Goal: Entertainment & Leisure: Consume media (video, audio)

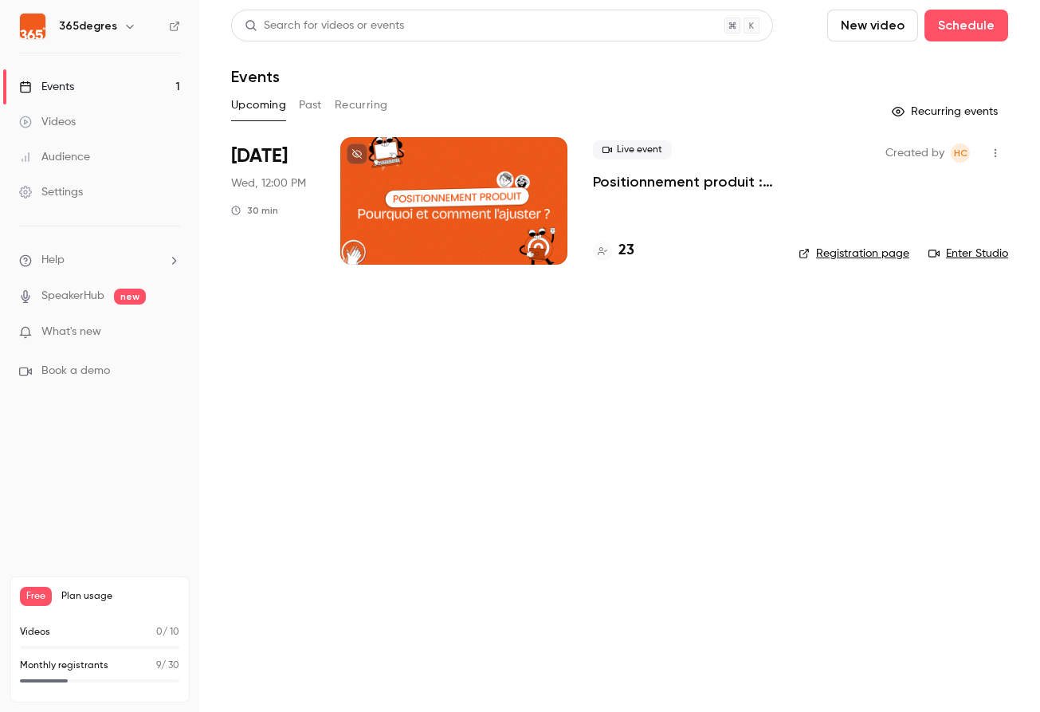
click at [623, 251] on h4 "23" at bounding box center [626, 251] width 16 height 22
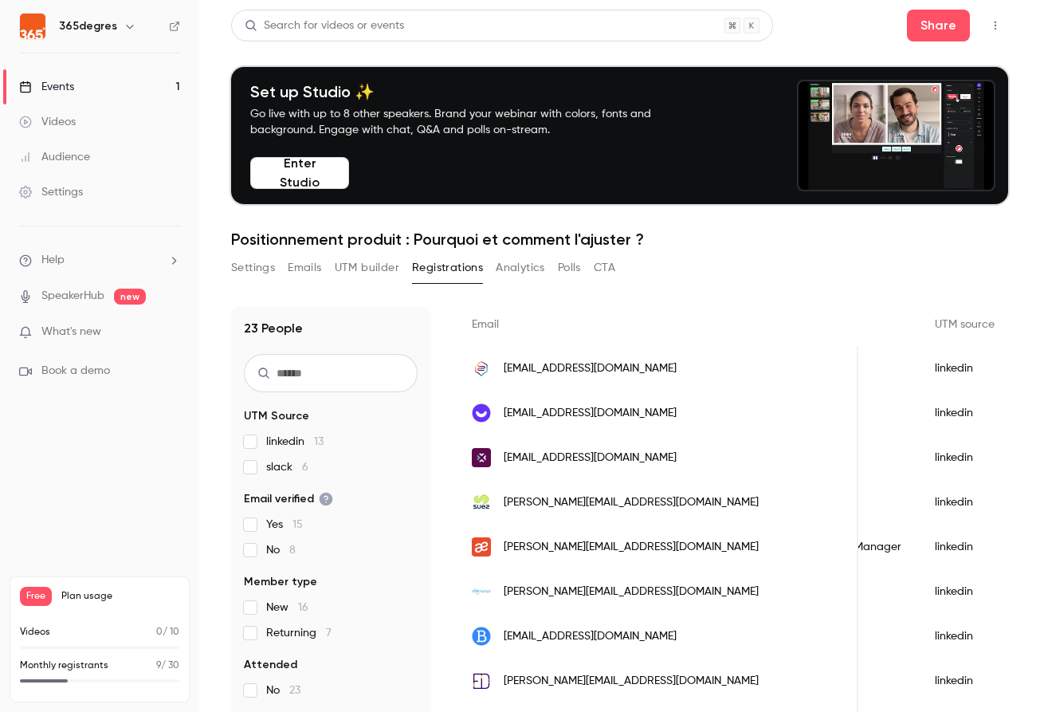
scroll to position [133, 0]
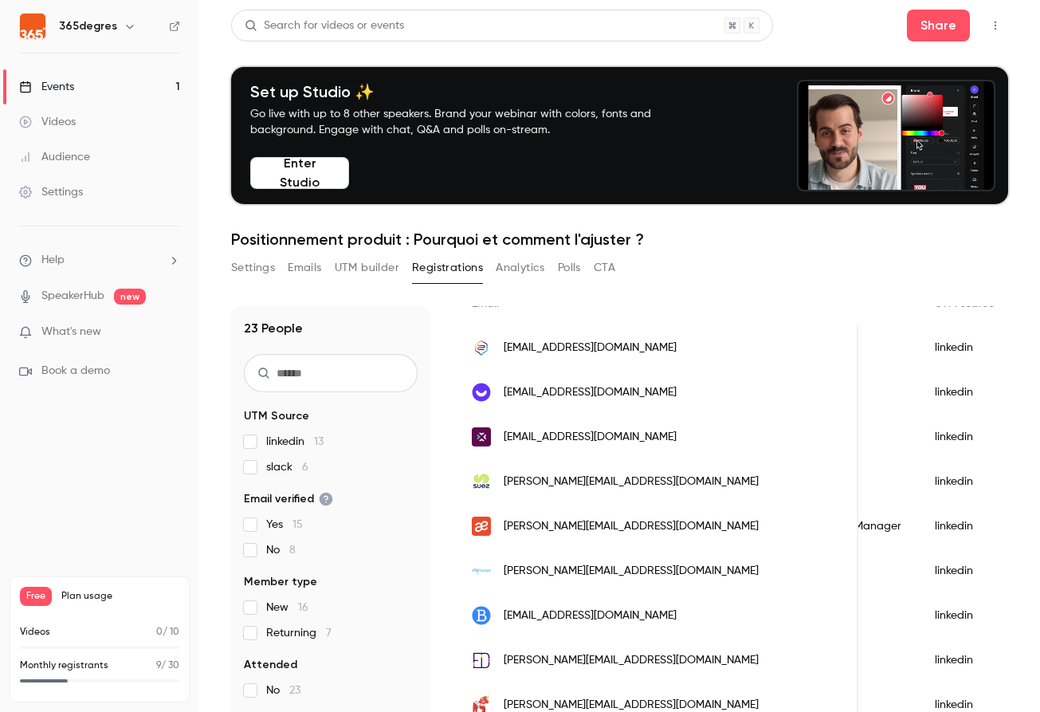
click at [480, 484] on img "People list" at bounding box center [481, 481] width 19 height 19
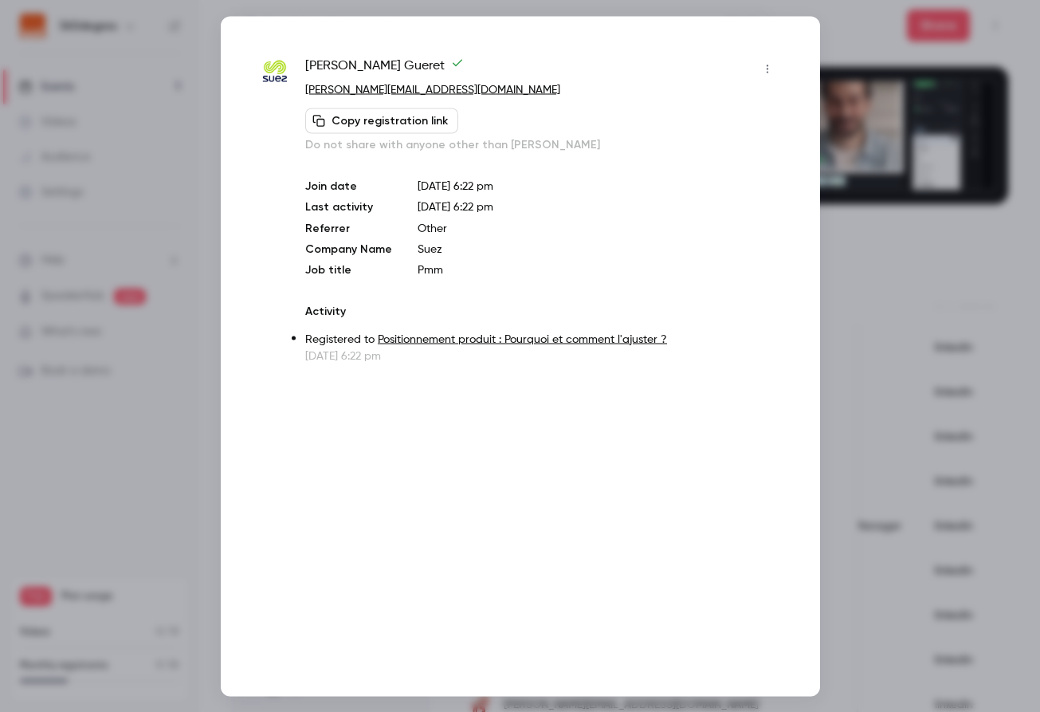
click at [167, 459] on div at bounding box center [520, 356] width 1040 height 712
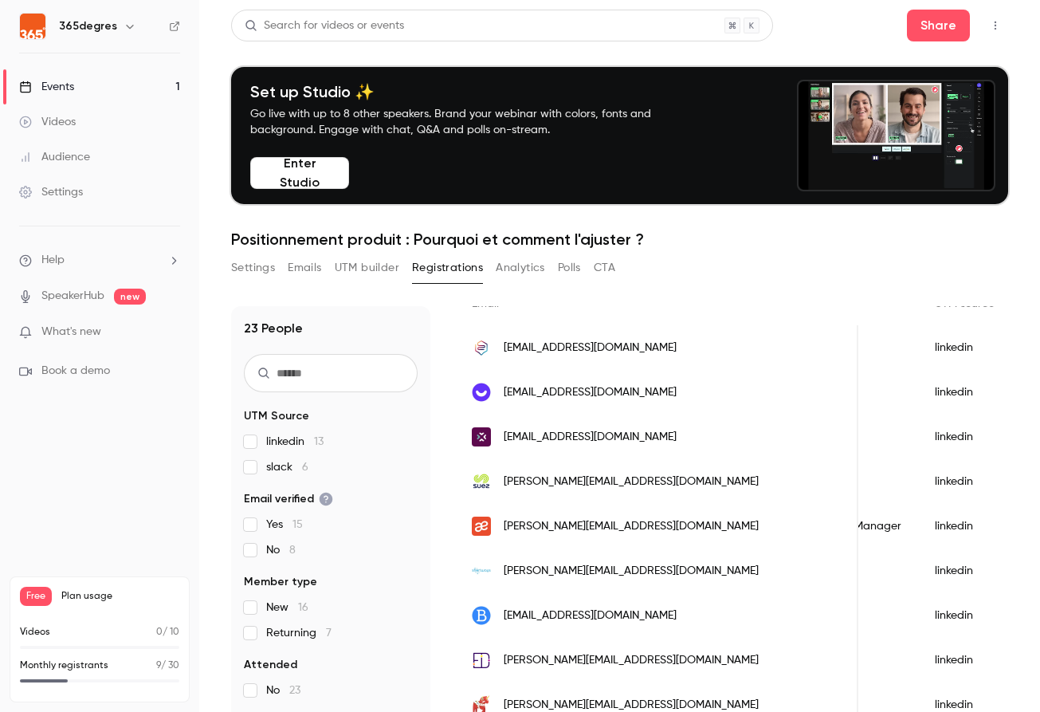
click at [579, 440] on span "[EMAIL_ADDRESS][DOMAIN_NAME]" at bounding box center [590, 437] width 173 height 17
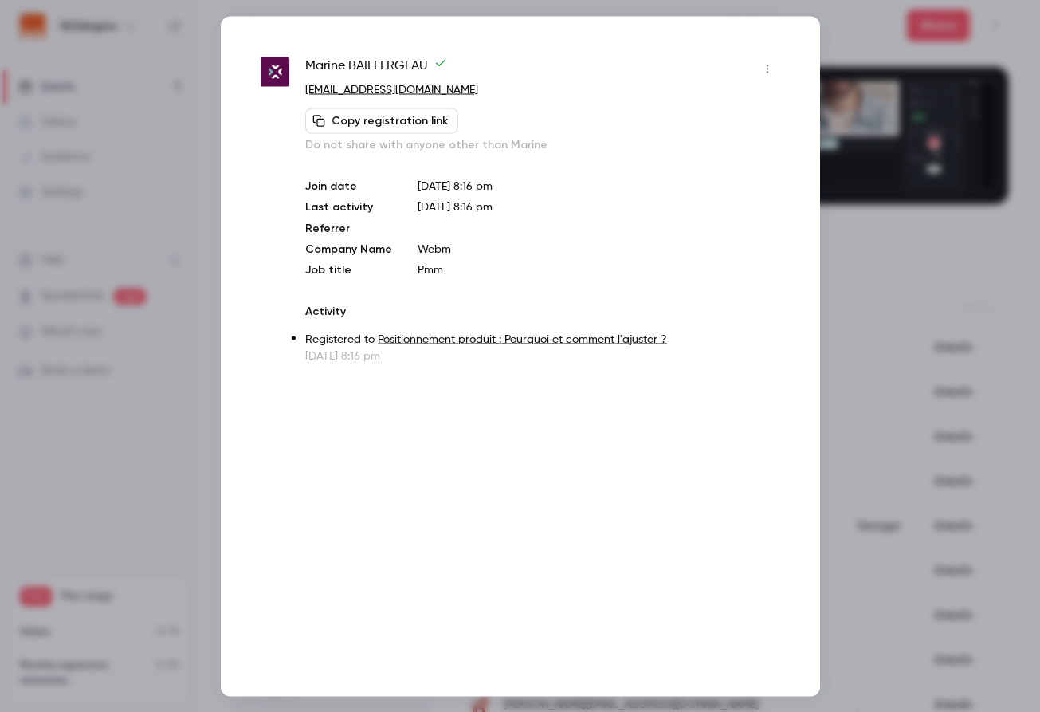
click at [857, 413] on div at bounding box center [520, 356] width 1040 height 712
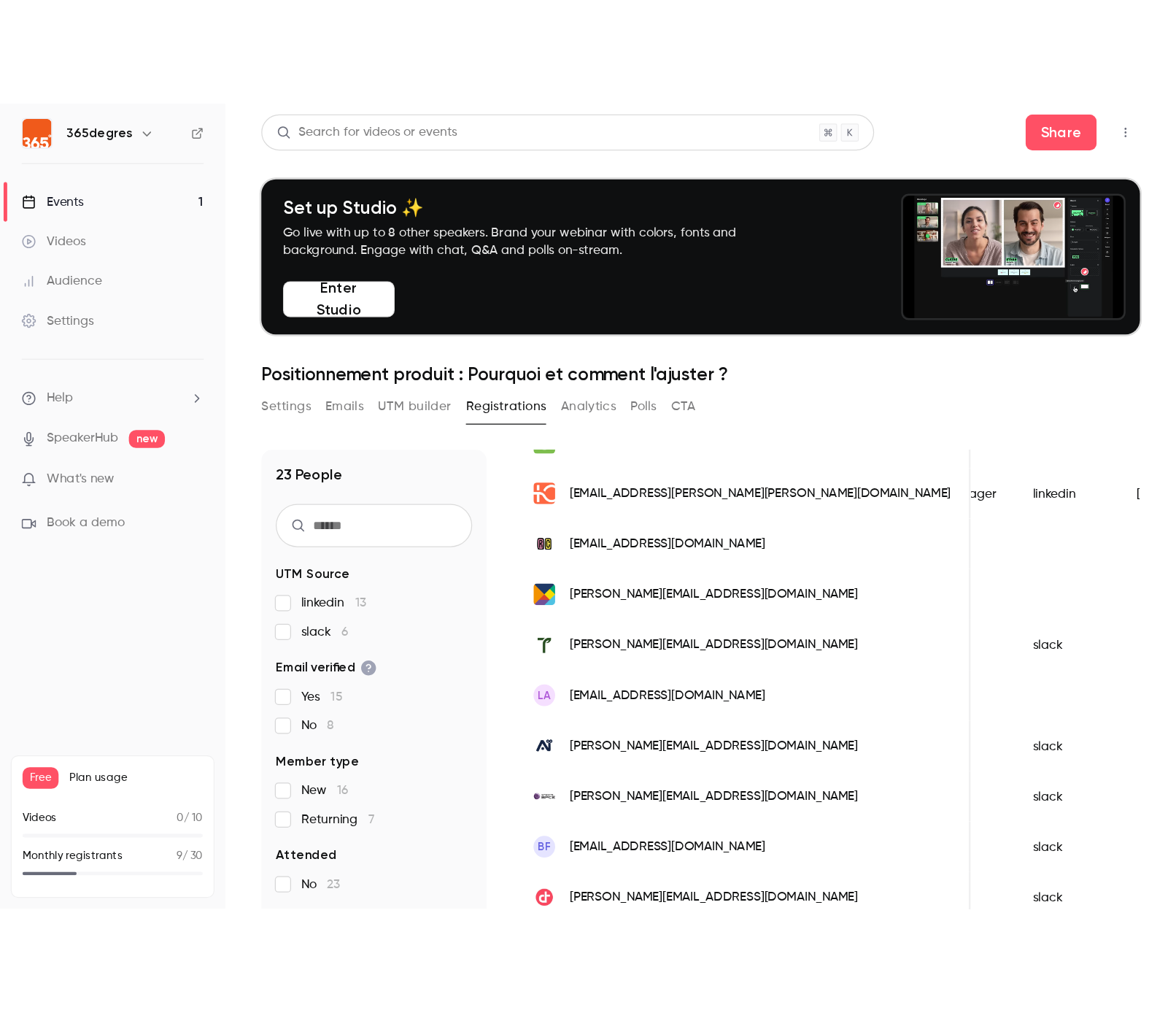
scroll to position [0, 0]
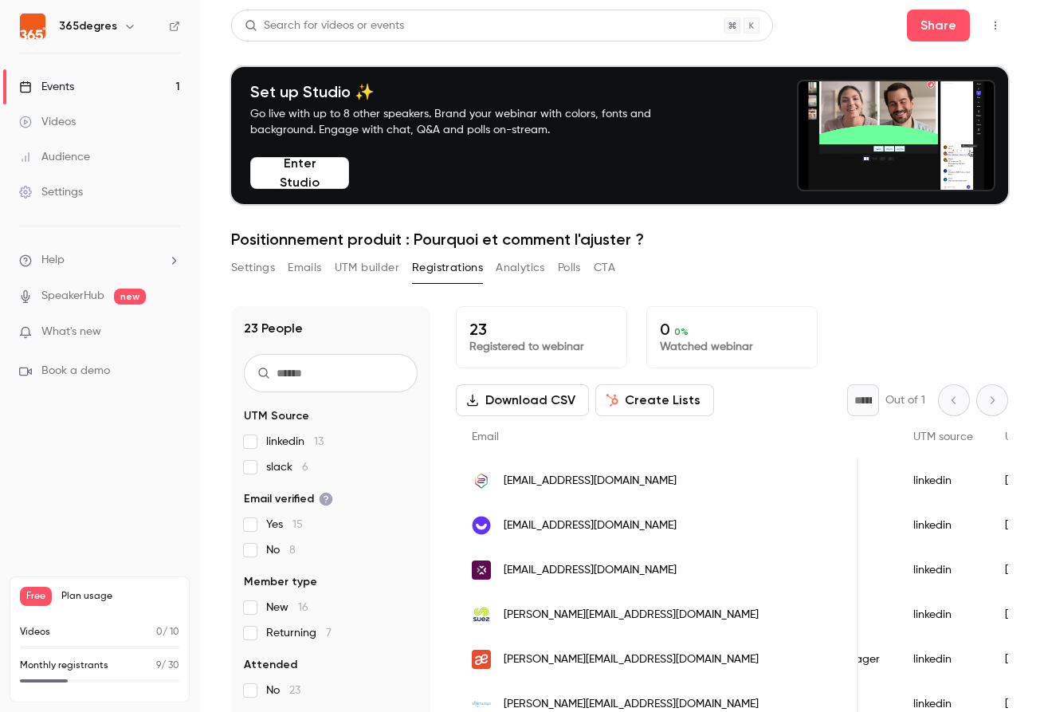
click at [361, 268] on button "UTM builder" at bounding box center [367, 267] width 65 height 25
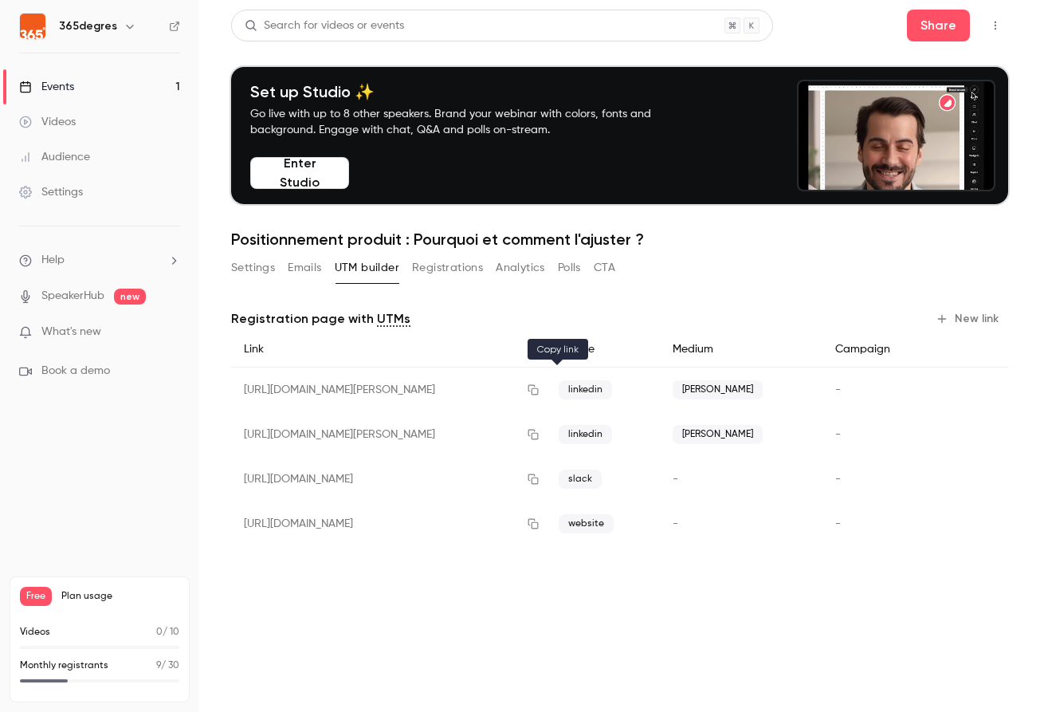
click at [546, 384] on button "button" at bounding box center [532, 389] width 25 height 25
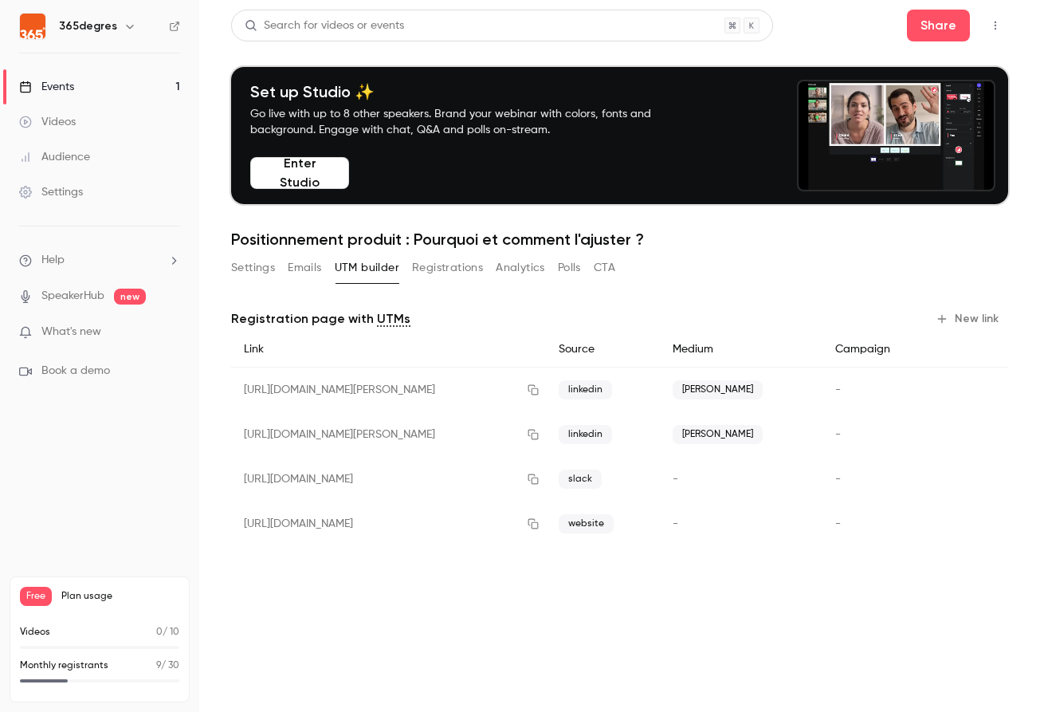
click at [106, 76] on link "Events 1" at bounding box center [99, 86] width 199 height 35
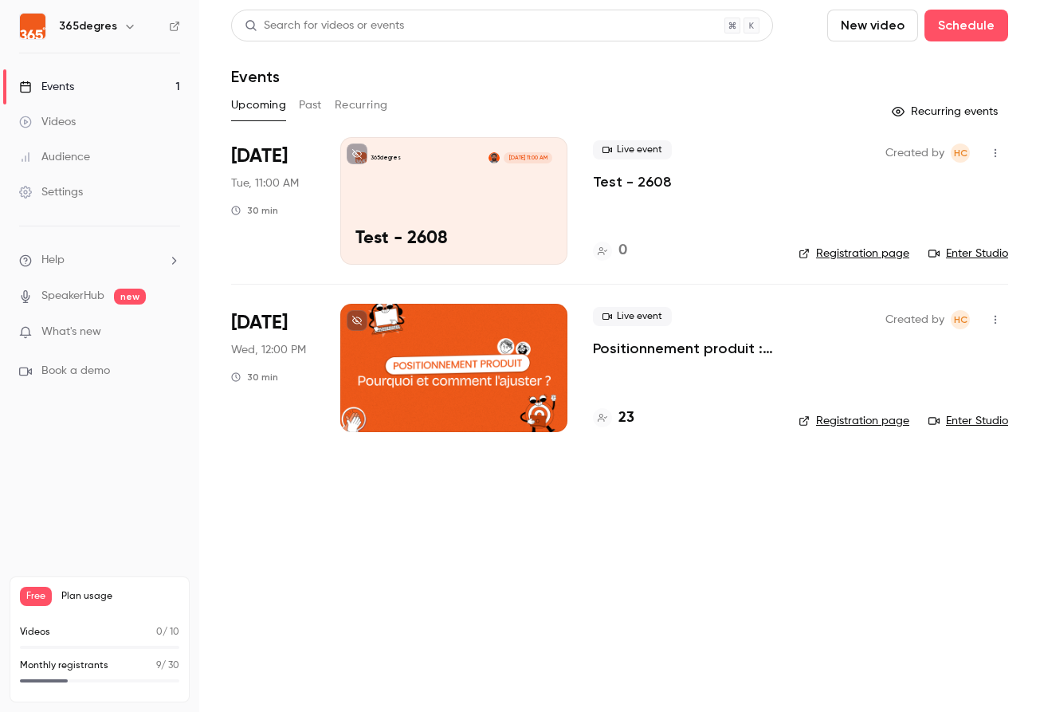
click at [622, 414] on h4 "23" at bounding box center [626, 418] width 16 height 22
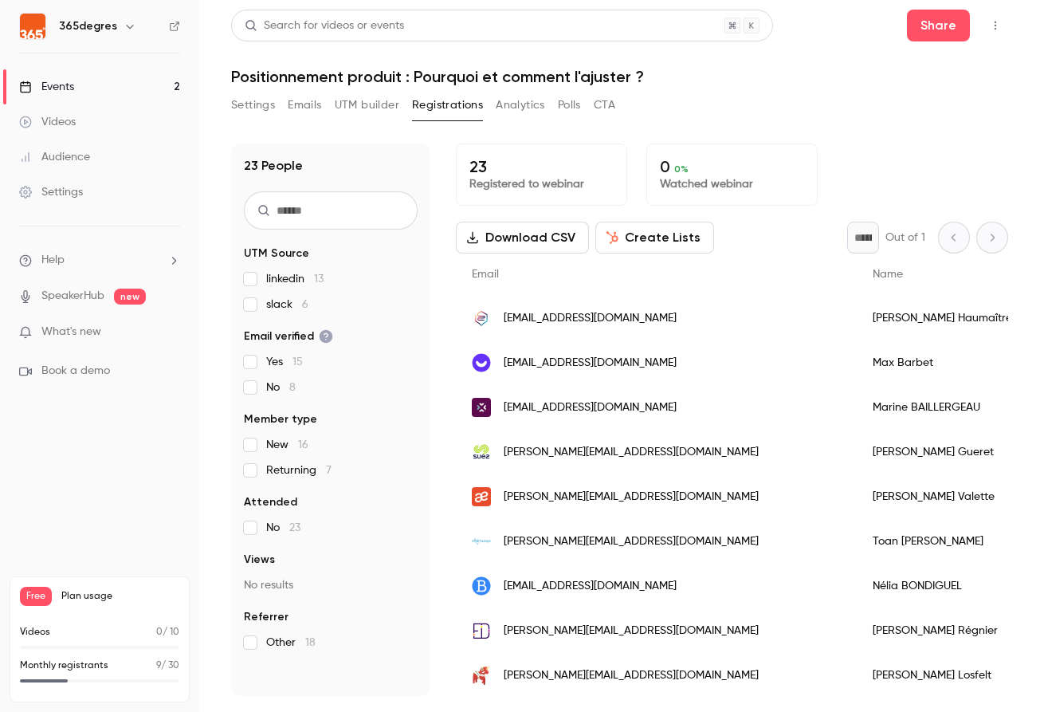
click at [104, 88] on link "Events 2" at bounding box center [99, 86] width 199 height 35
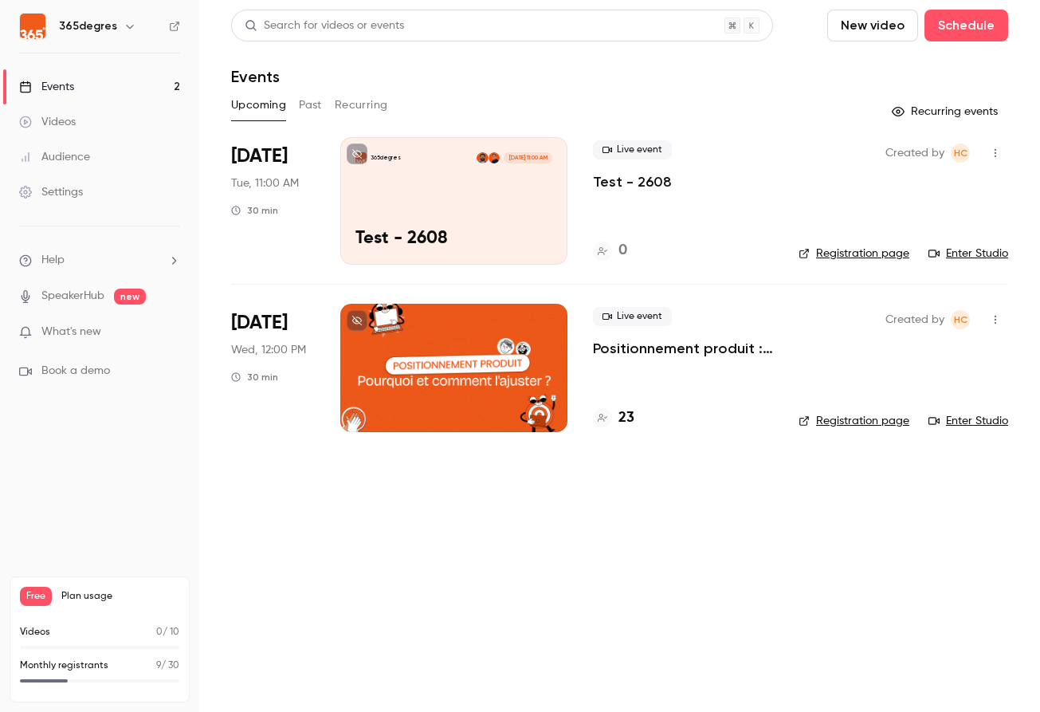
click at [629, 426] on h4 "23" at bounding box center [626, 418] width 16 height 22
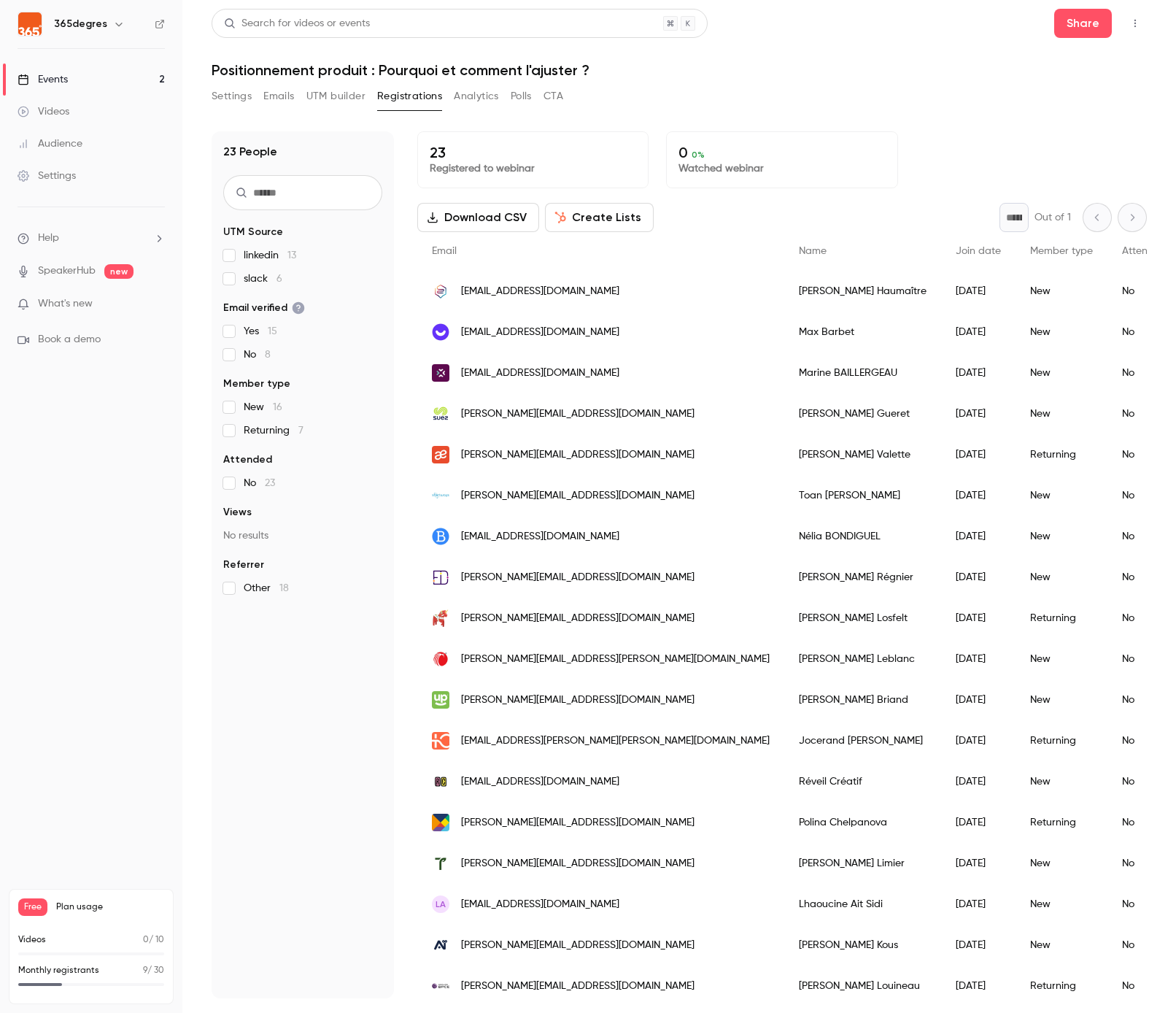
click at [799, 54] on header "Search for videos or events Share Positionnement produit : Pourquoi et comment …" at bounding box center [679, 44] width 935 height 70
click at [810, 69] on h1 "Positionnement produit : Pourquoi et comment l'ajuster ?" at bounding box center [679, 70] width 935 height 17
click at [956, 75] on h1 "Positionnement produit : Pourquoi et comment l'ajuster ?" at bounding box center [679, 70] width 935 height 17
click at [343, 780] on div "23 People UTM Source linkedin 13 slack 6 Email verified Yes 15 No 8 Member type…" at bounding box center [302, 564] width 182 height 867
click at [249, 849] on div "23 People UTM Source linkedin 13 slack 6 Email verified Yes 15 No 8 Member type…" at bounding box center [302, 564] width 182 height 867
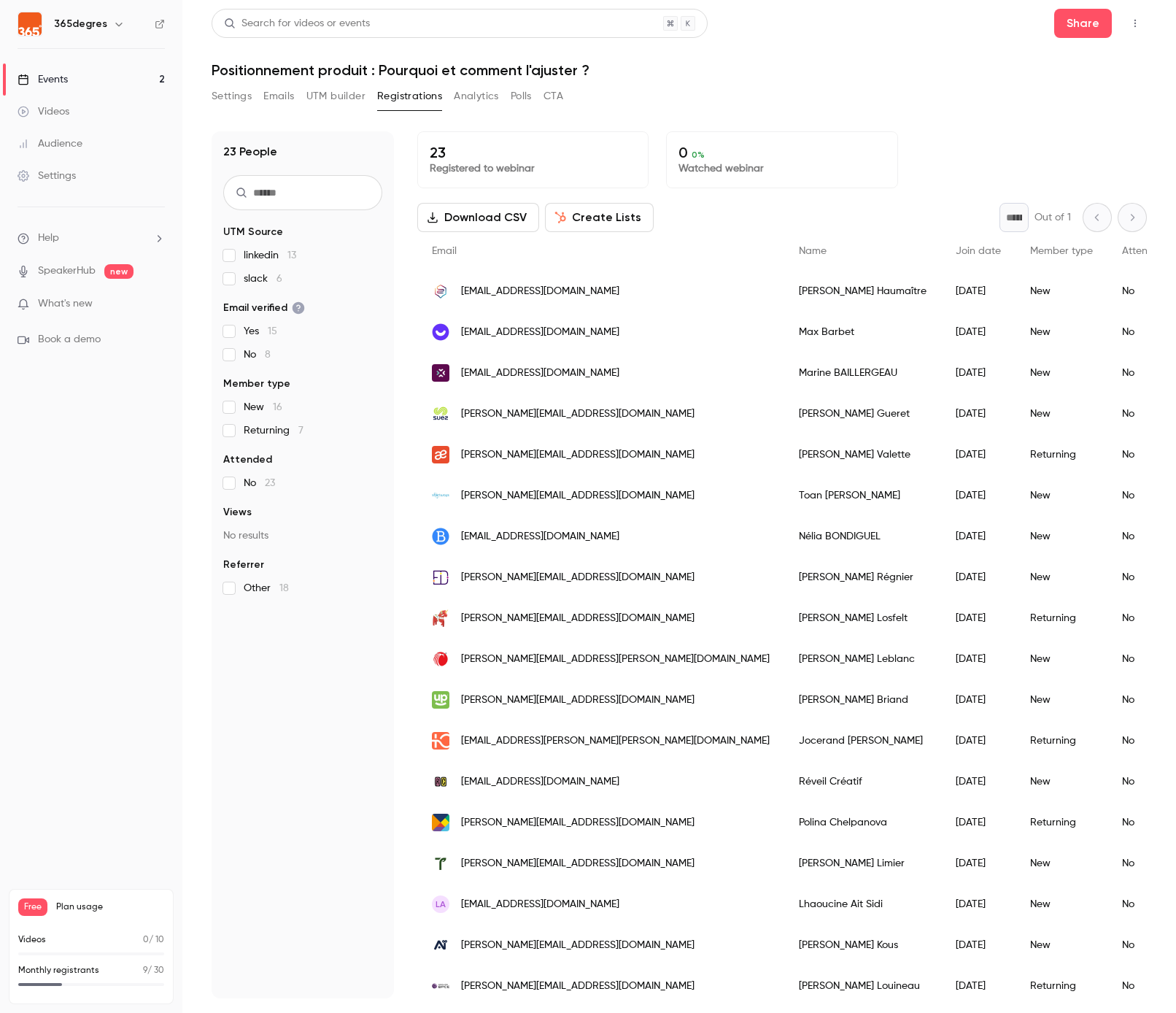
click at [238, 853] on div "23 People UTM Source linkedin 13 slack 6 Email verified Yes 15 No 8 Member type…" at bounding box center [302, 564] width 182 height 867
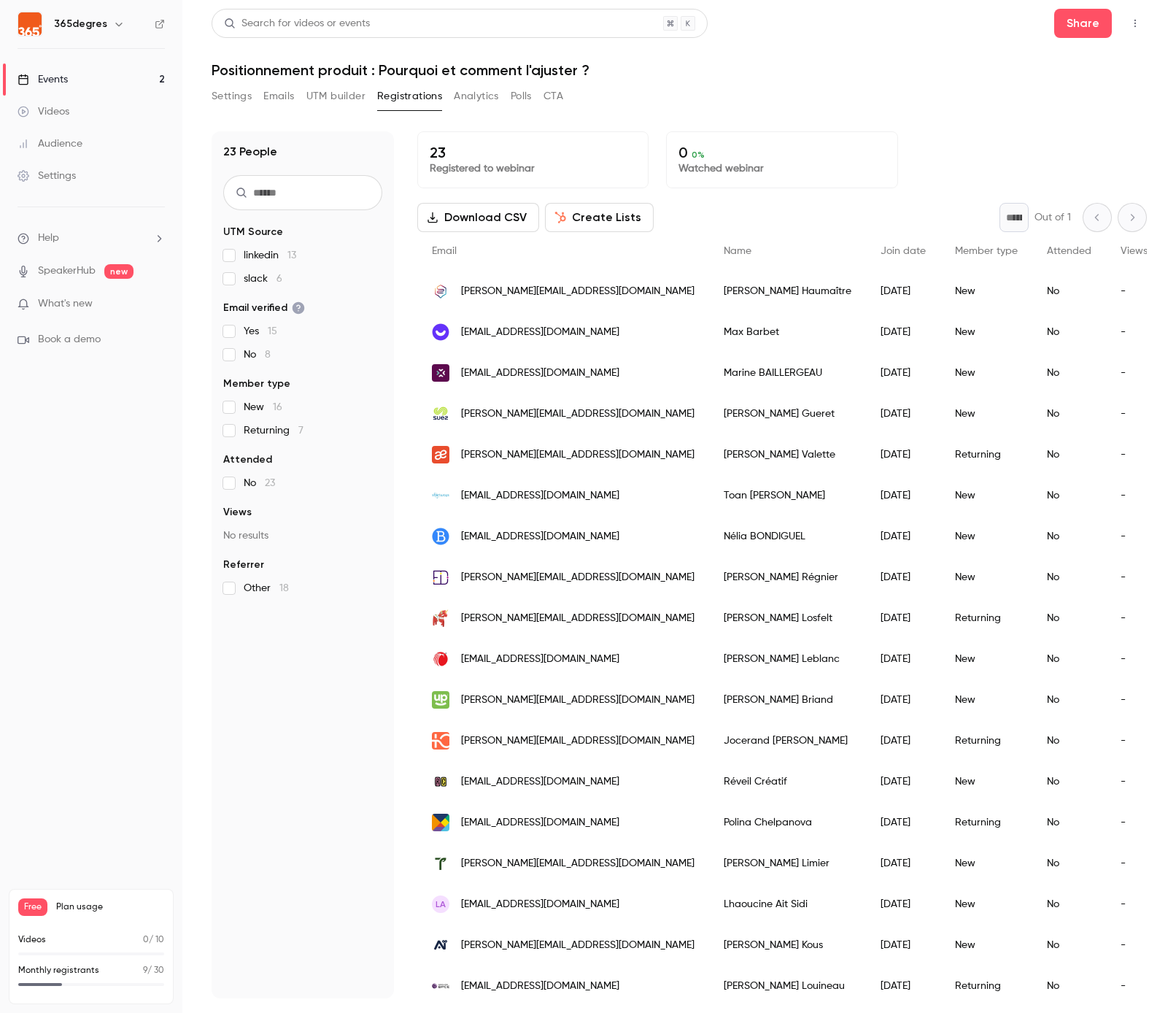
click at [116, 978] on div "Monthly registrants 9 / 30" at bounding box center [91, 975] width 146 height 22
click at [1152, 213] on main "Search for videos or events Share Positionnement produit : Pourquoi et comment …" at bounding box center [679, 506] width 994 height 1013
click at [1133, 221] on div "* Out of 1" at bounding box center [1073, 218] width 147 height 29
click at [1133, 24] on icon "button" at bounding box center [1135, 23] width 12 height 10
click at [872, 108] on div at bounding box center [588, 506] width 1176 height 1013
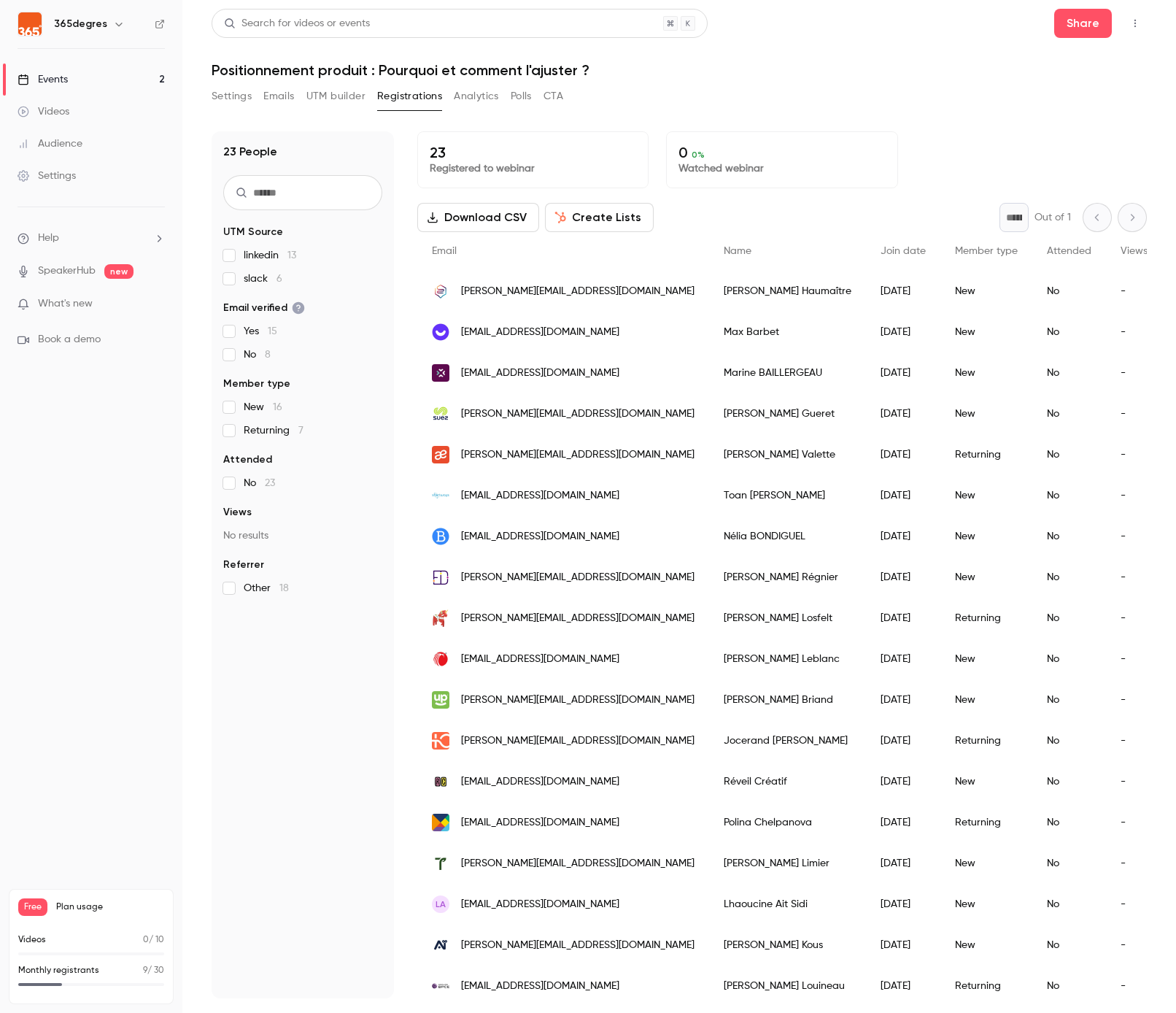
click at [125, 80] on link "Events 2" at bounding box center [91, 79] width 182 height 32
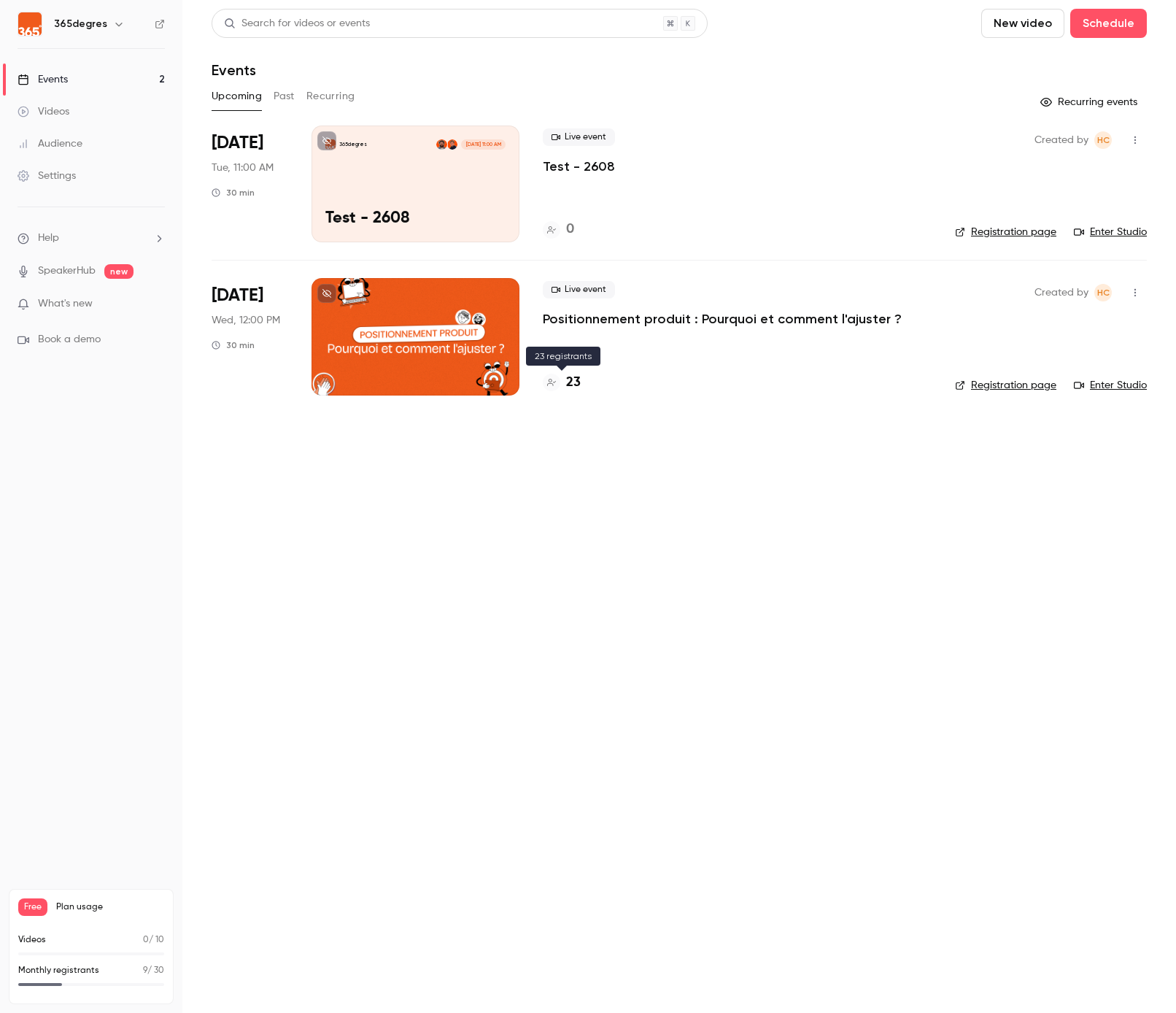
click at [560, 384] on div at bounding box center [551, 382] width 17 height 17
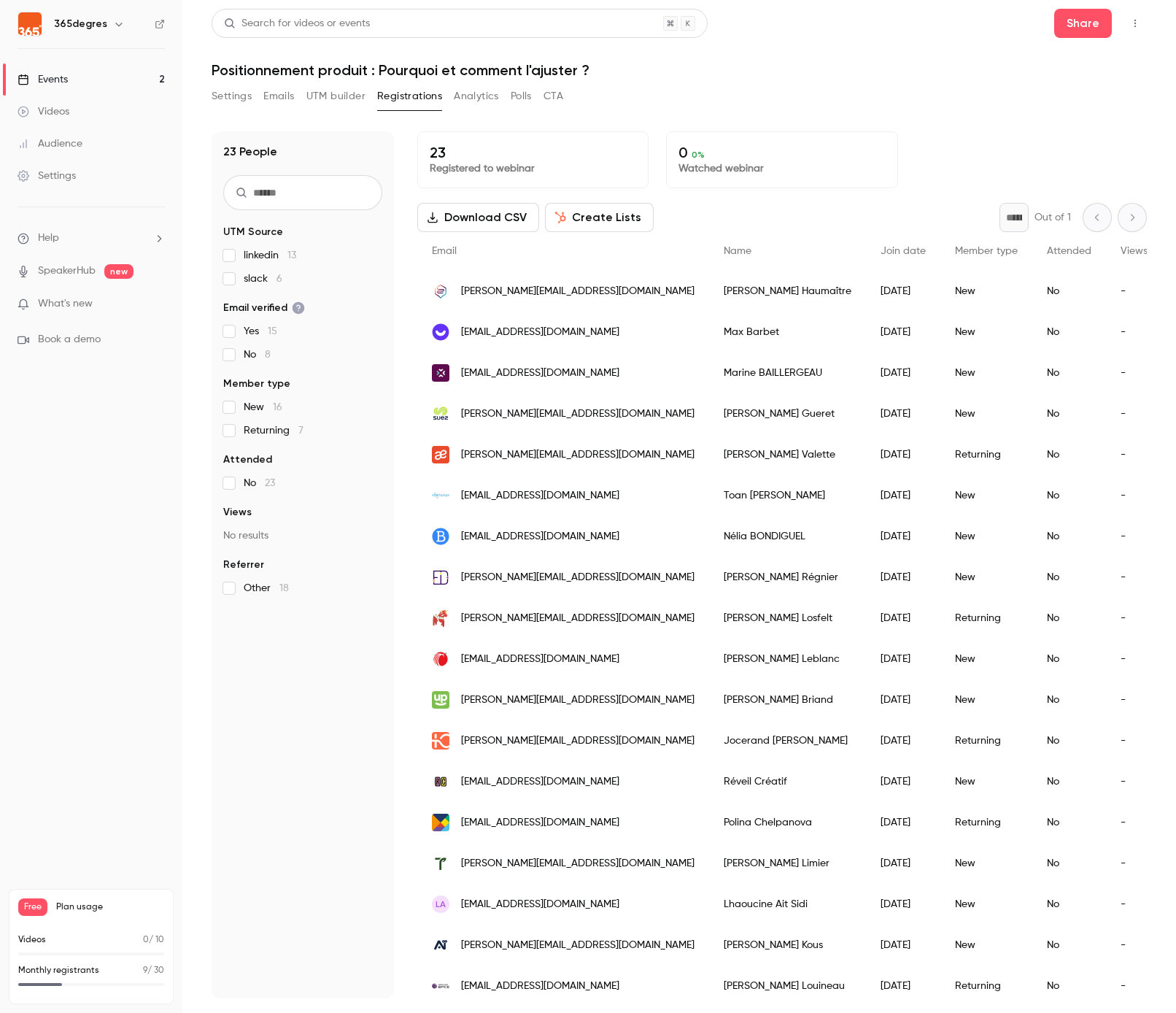
click at [483, 218] on button "Download CSV" at bounding box center [478, 218] width 122 height 29
click at [470, 99] on button "Analytics" at bounding box center [476, 95] width 45 height 23
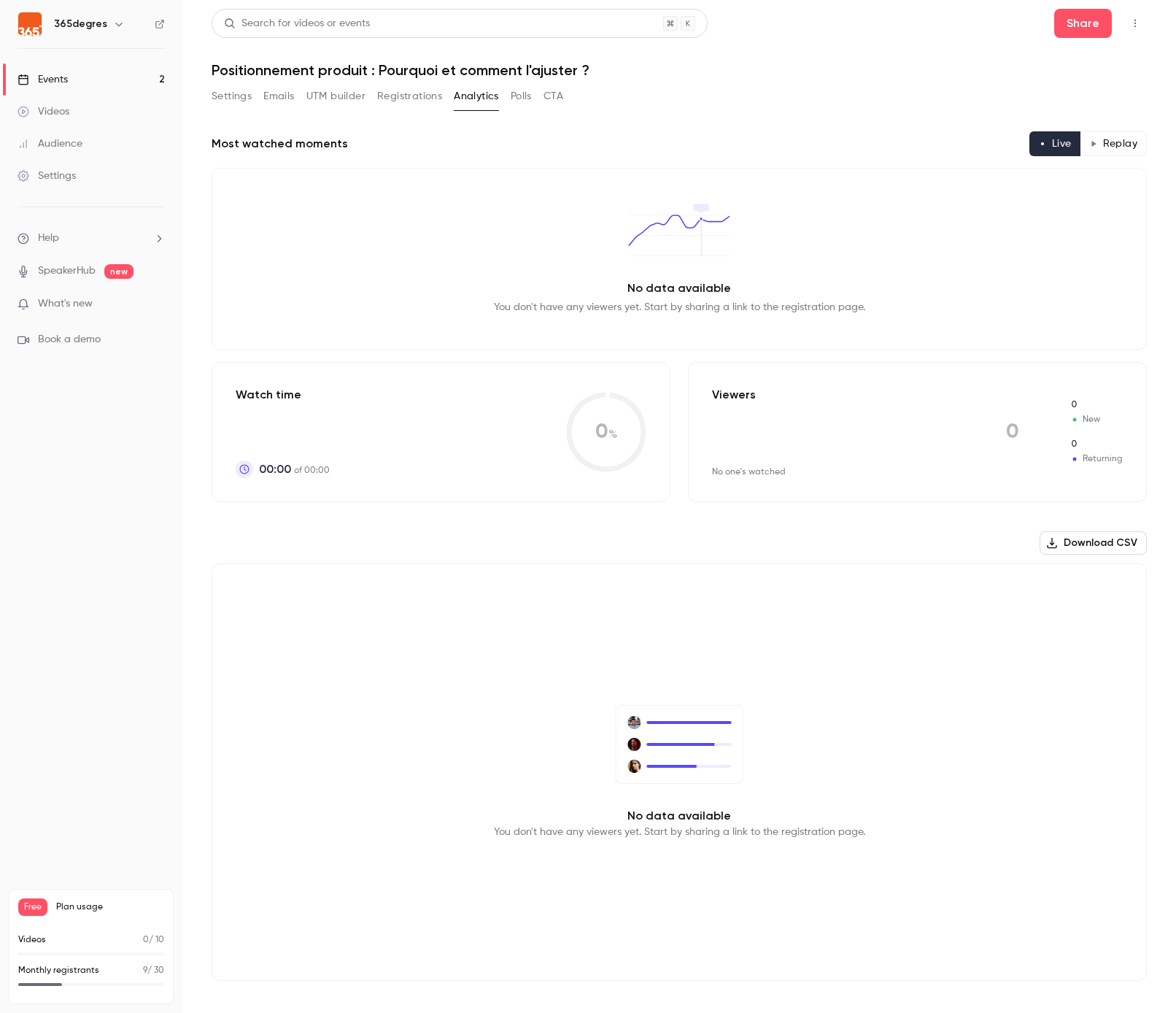
click at [526, 99] on button "Polls" at bounding box center [521, 95] width 21 height 23
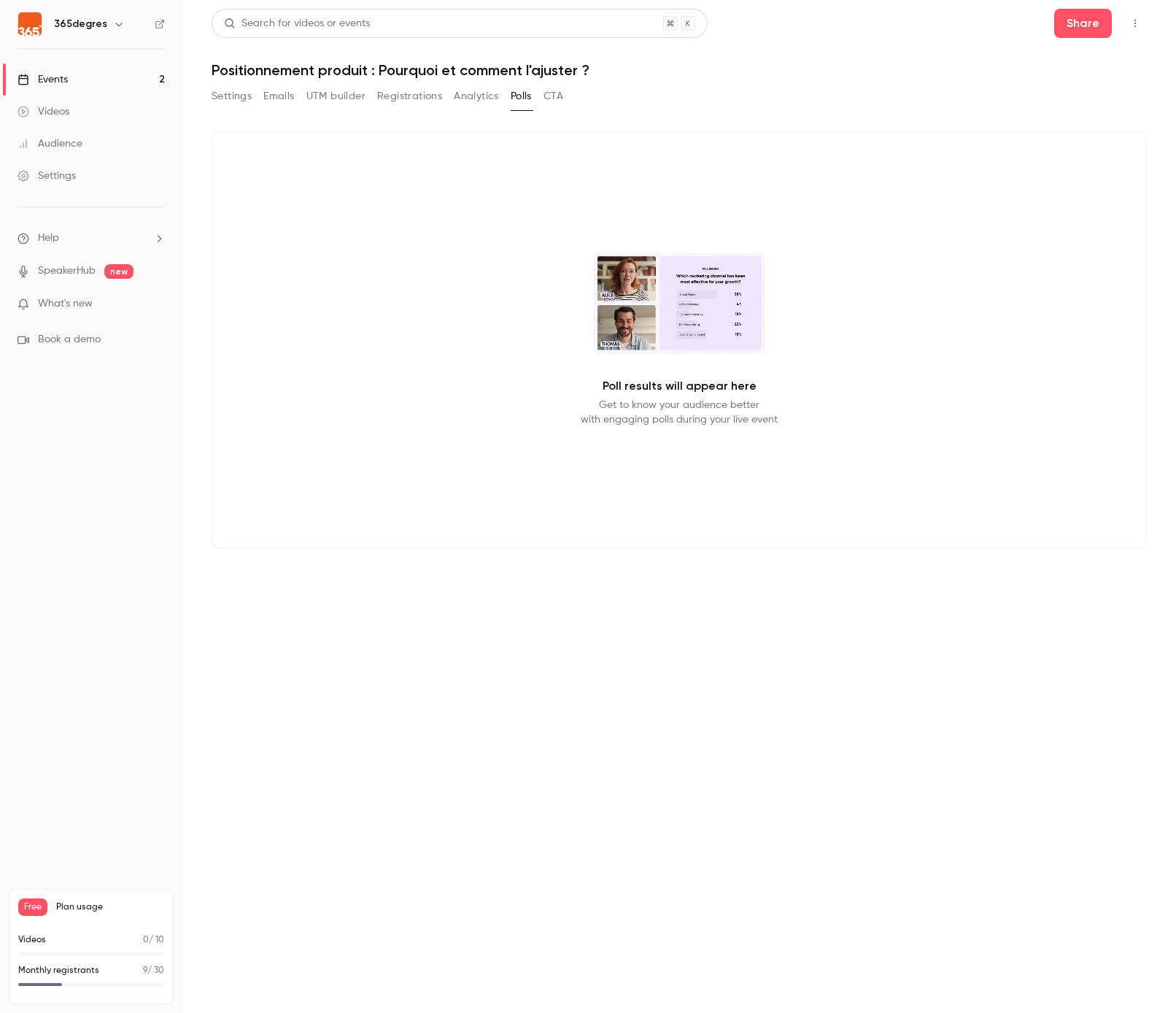
click at [555, 95] on button "CTA" at bounding box center [554, 95] width 20 height 23
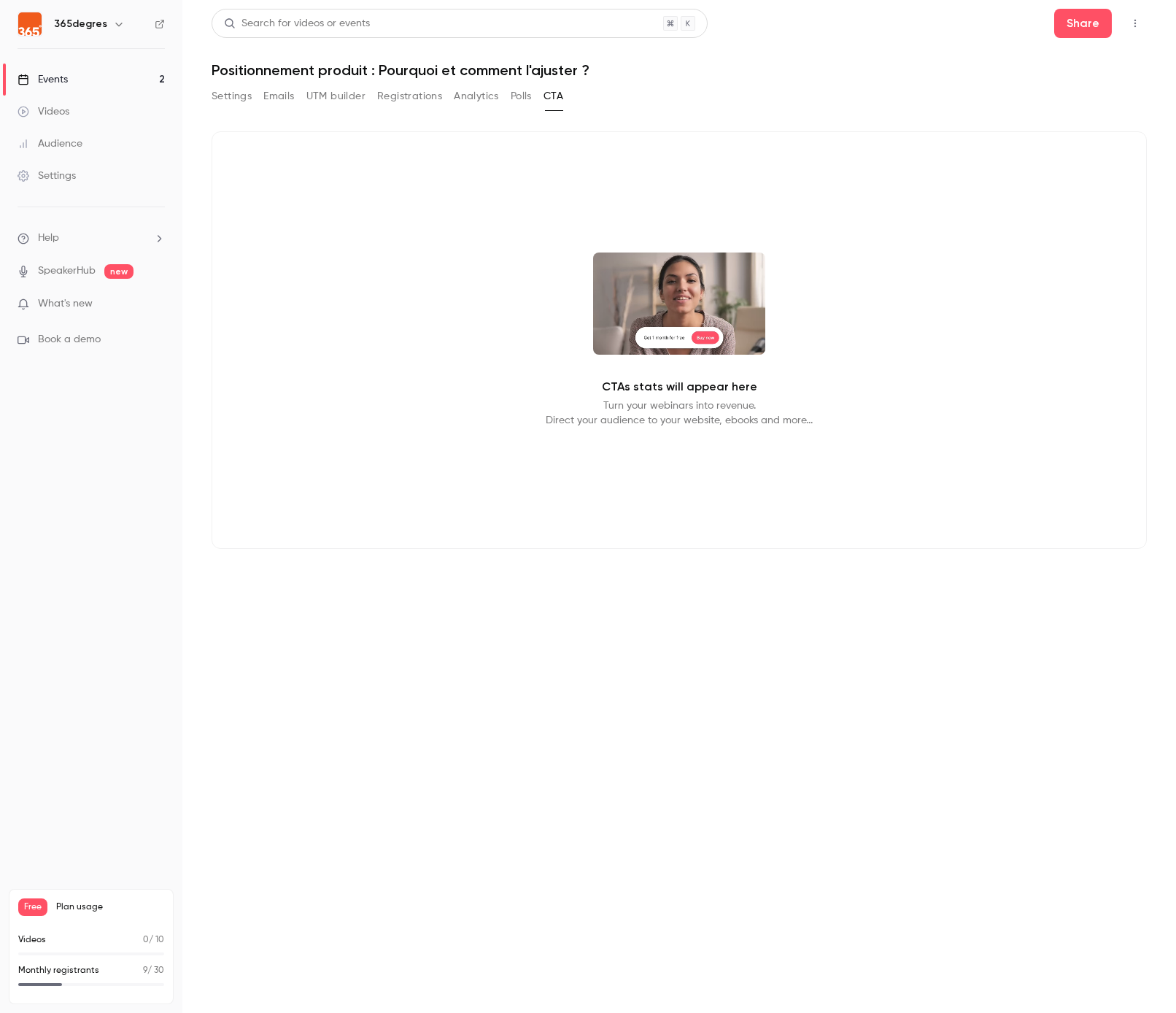
click at [354, 93] on button "UTM builder" at bounding box center [336, 95] width 60 height 23
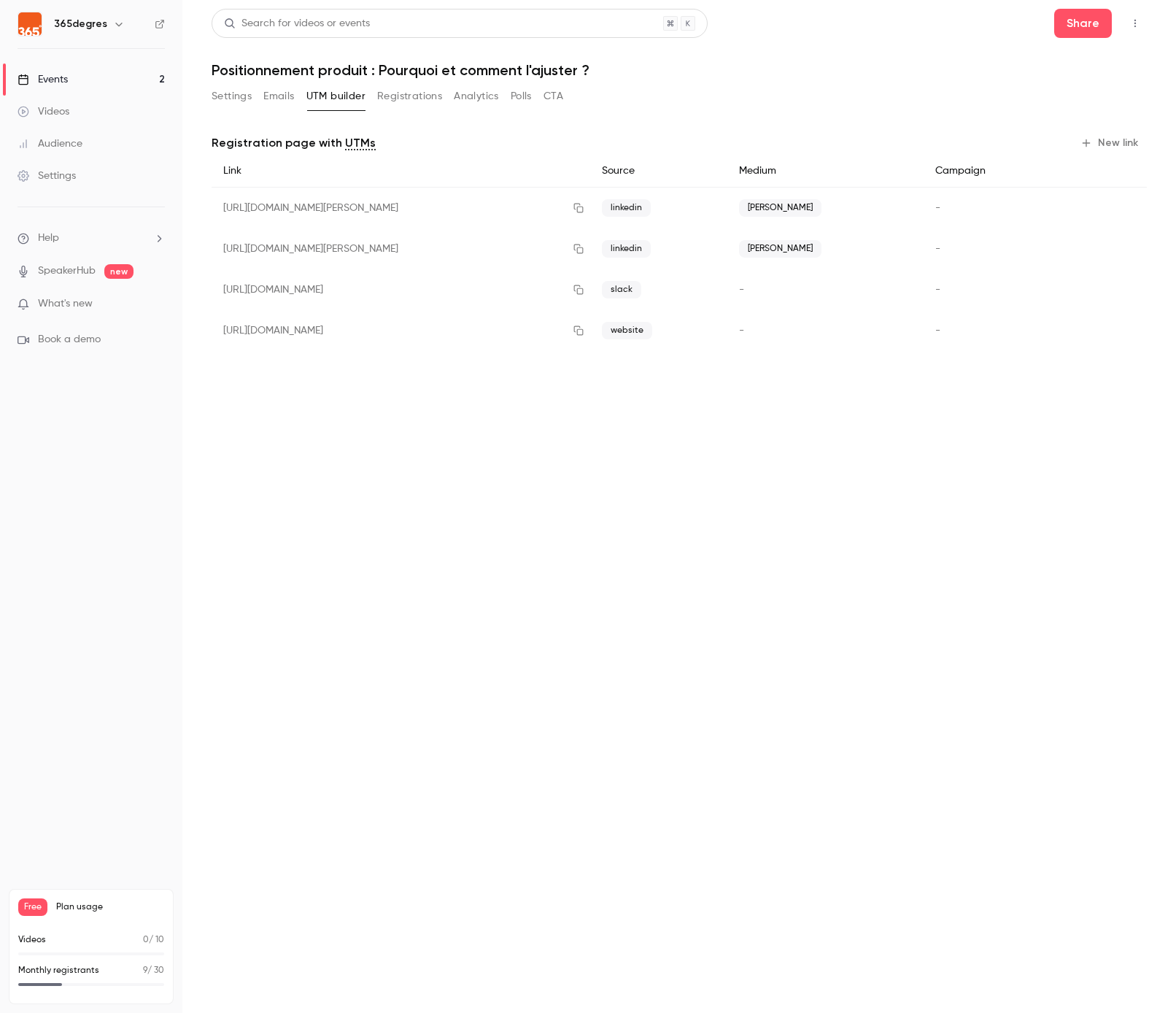
click at [278, 103] on button "Emails" at bounding box center [278, 95] width 30 height 23
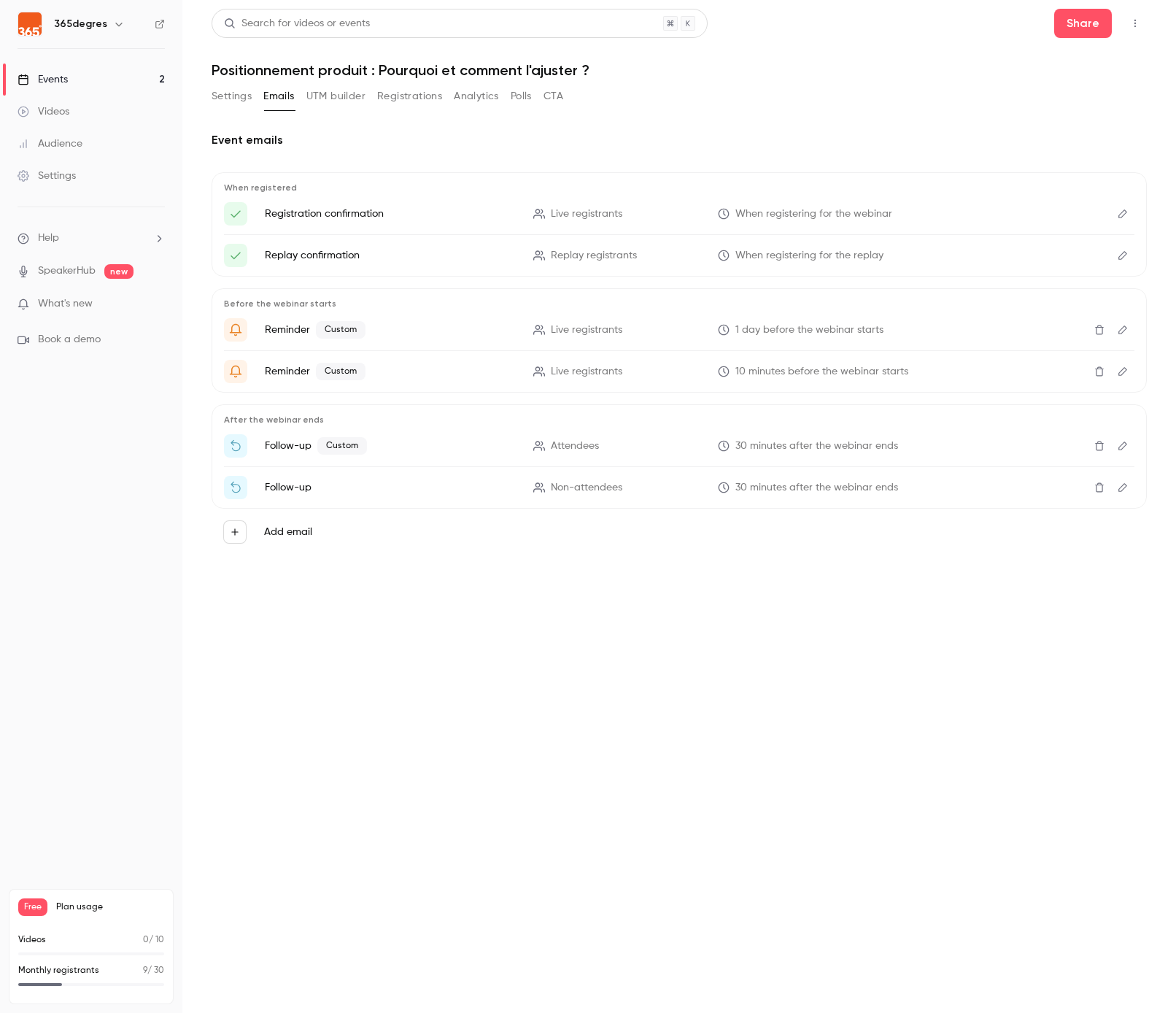
click at [223, 99] on button "Settings" at bounding box center [232, 95] width 40 height 23
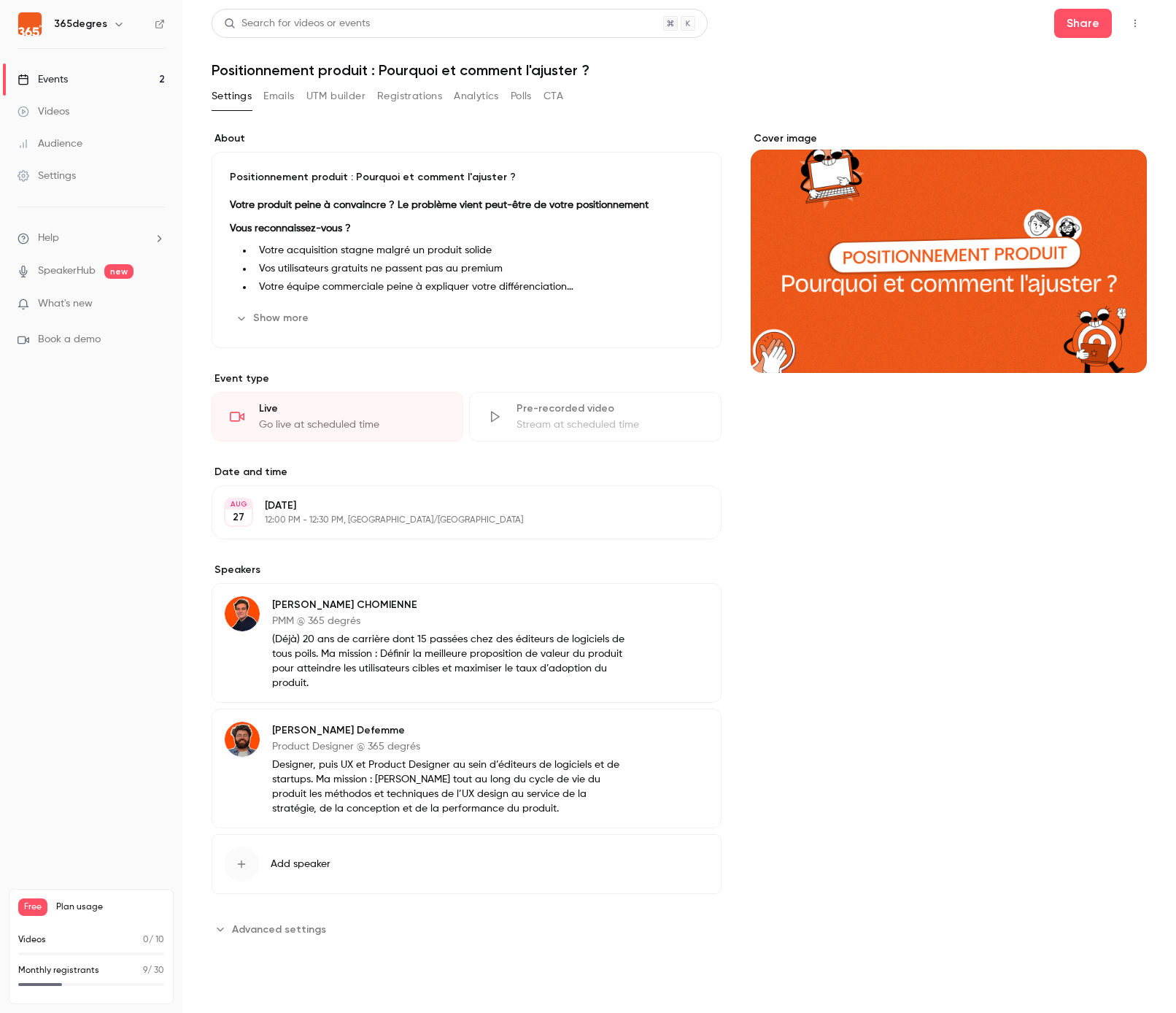
click at [112, 149] on link "Audience" at bounding box center [91, 143] width 182 height 32
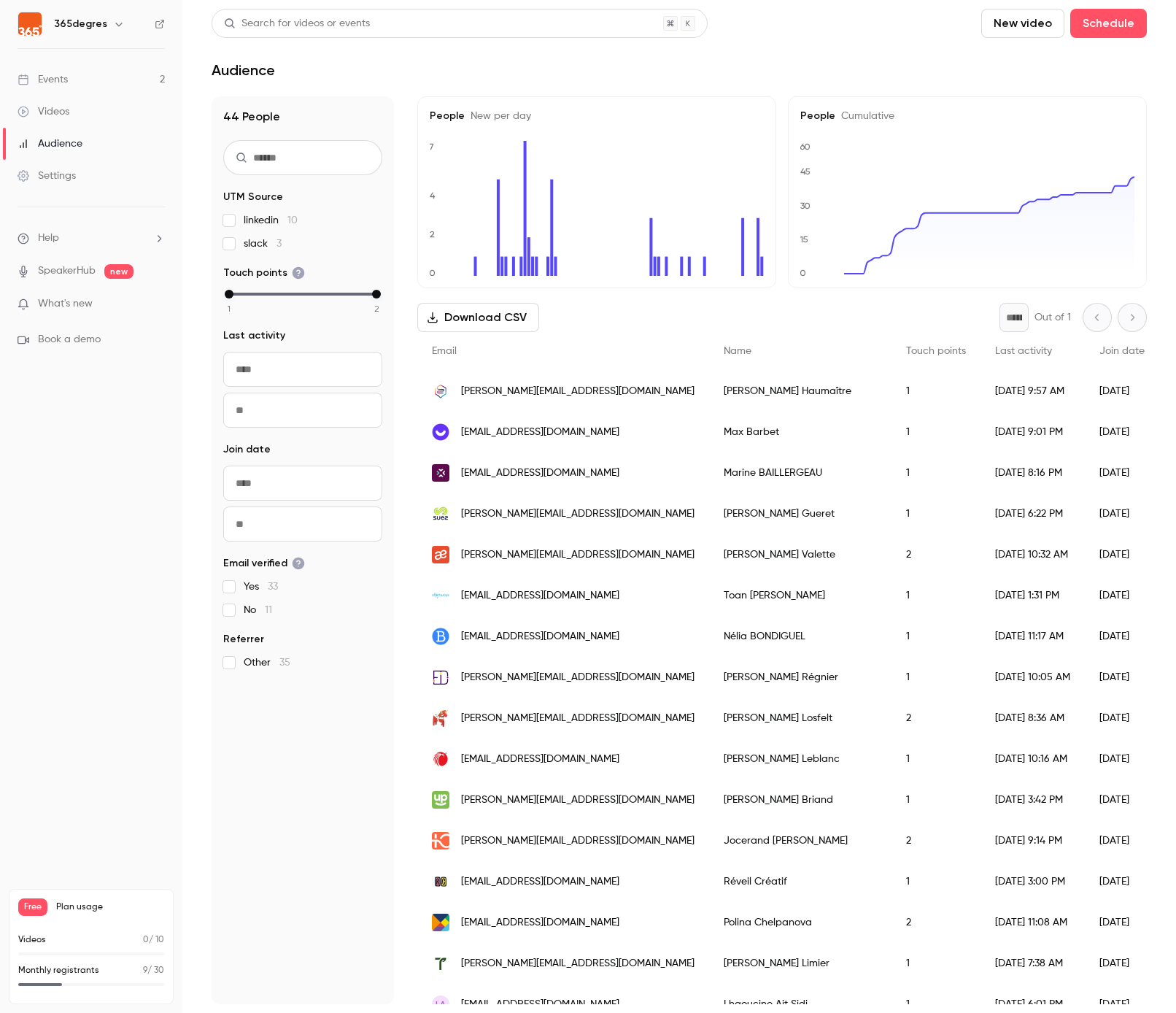
click at [76, 184] on link "Settings" at bounding box center [91, 175] width 182 height 32
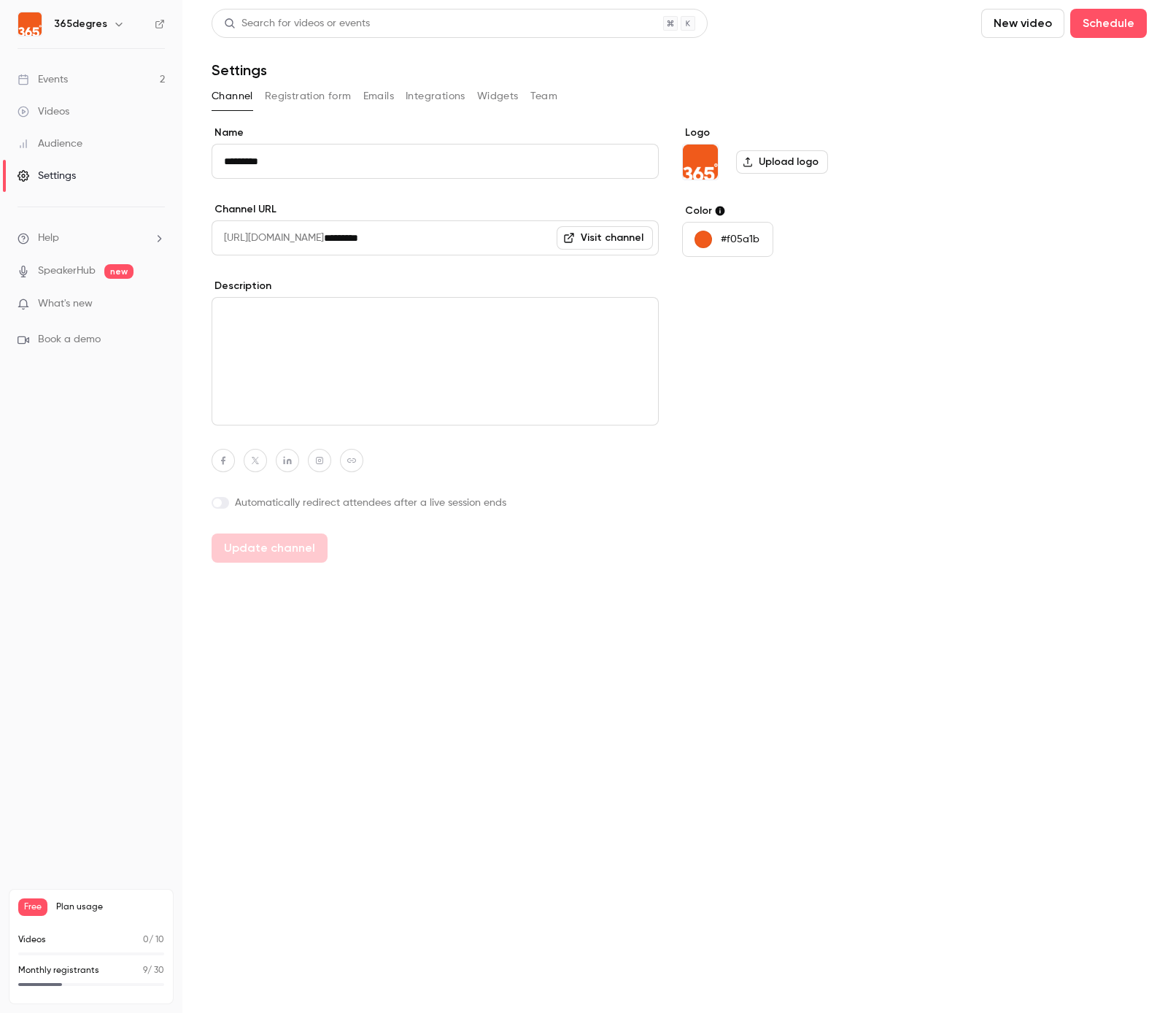
click at [70, 116] on link "Videos" at bounding box center [91, 111] width 182 height 32
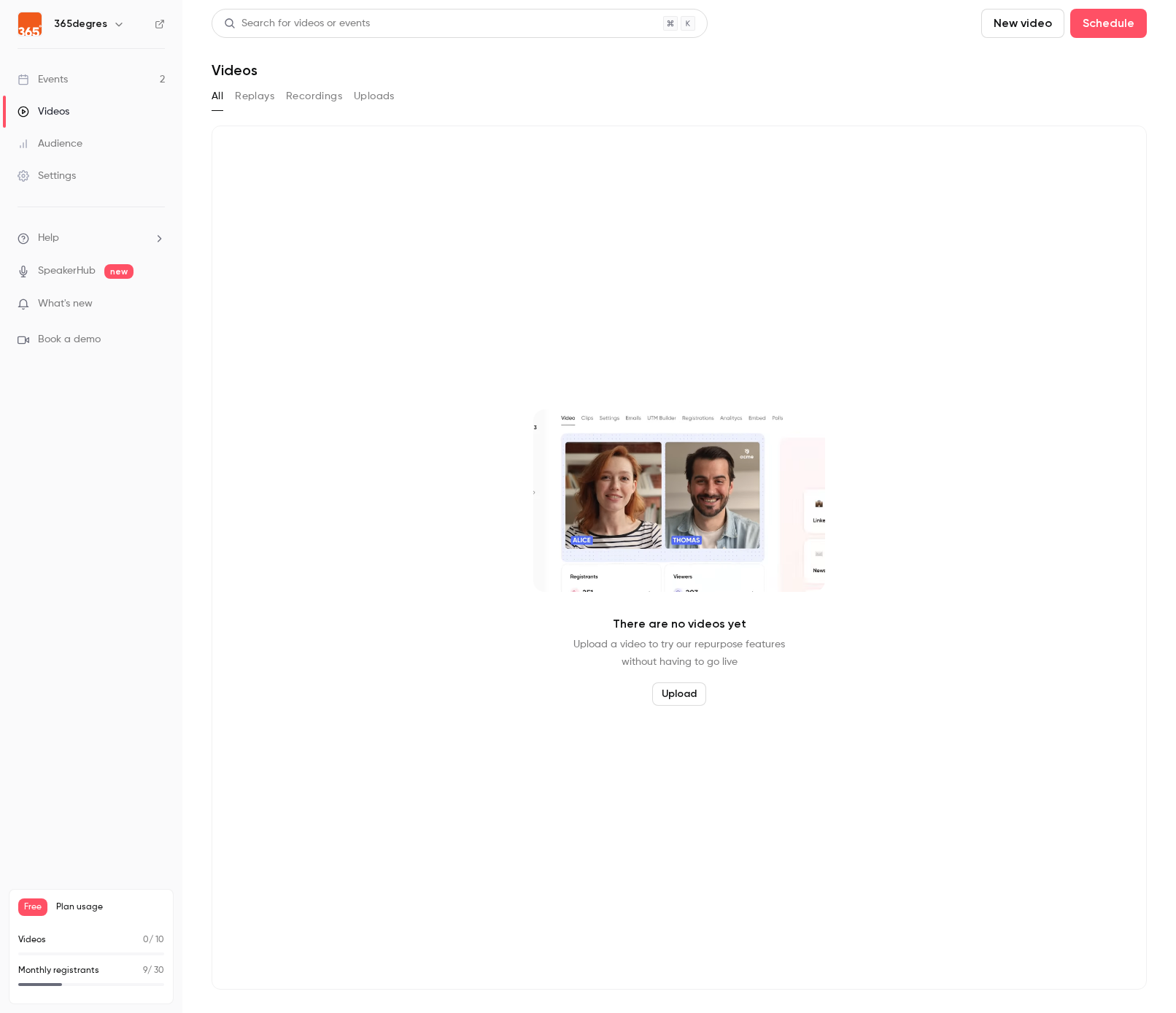
click at [67, 88] on link "Events 2" at bounding box center [91, 79] width 182 height 32
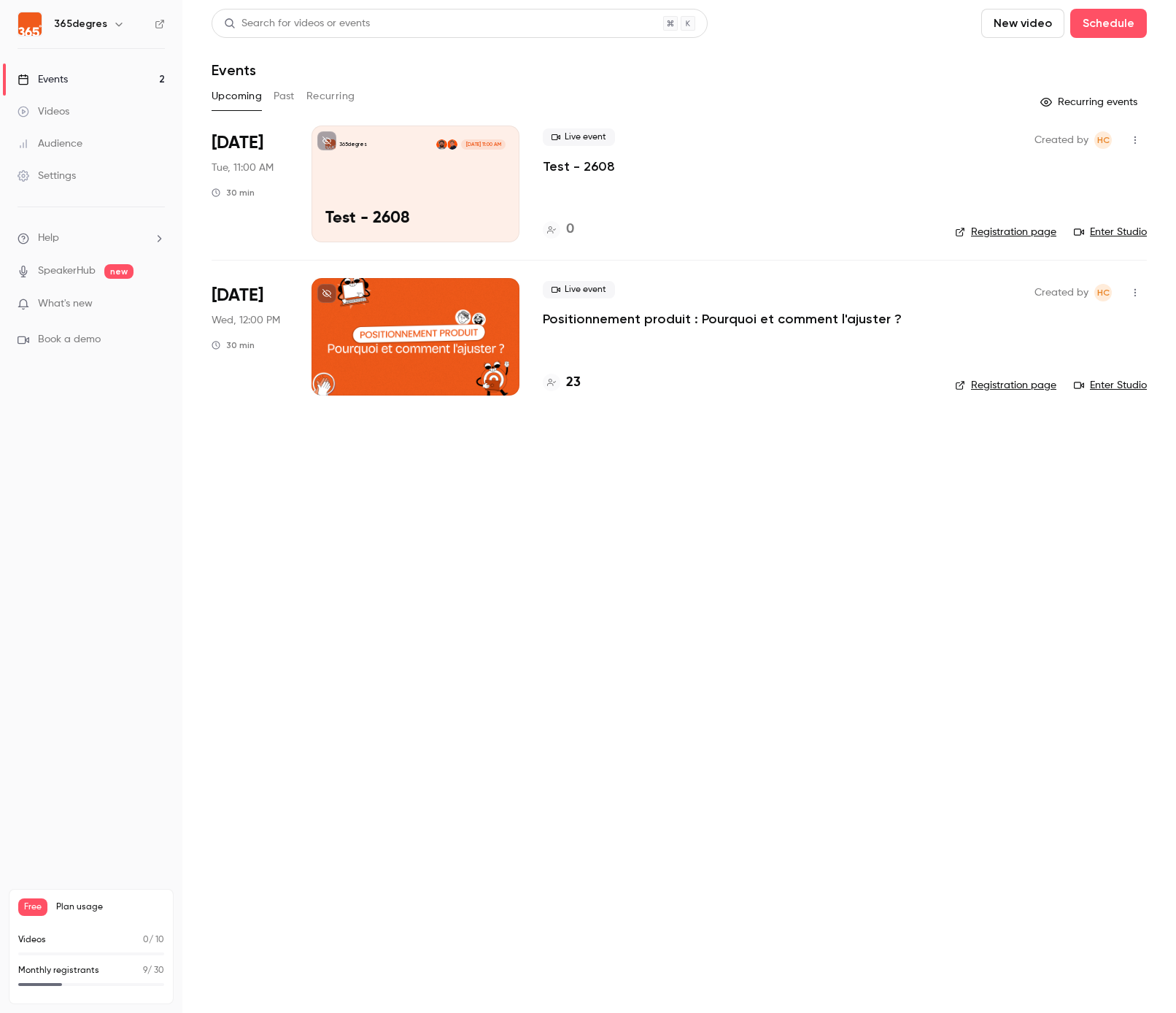
click at [574, 379] on h4 "23" at bounding box center [573, 383] width 15 height 20
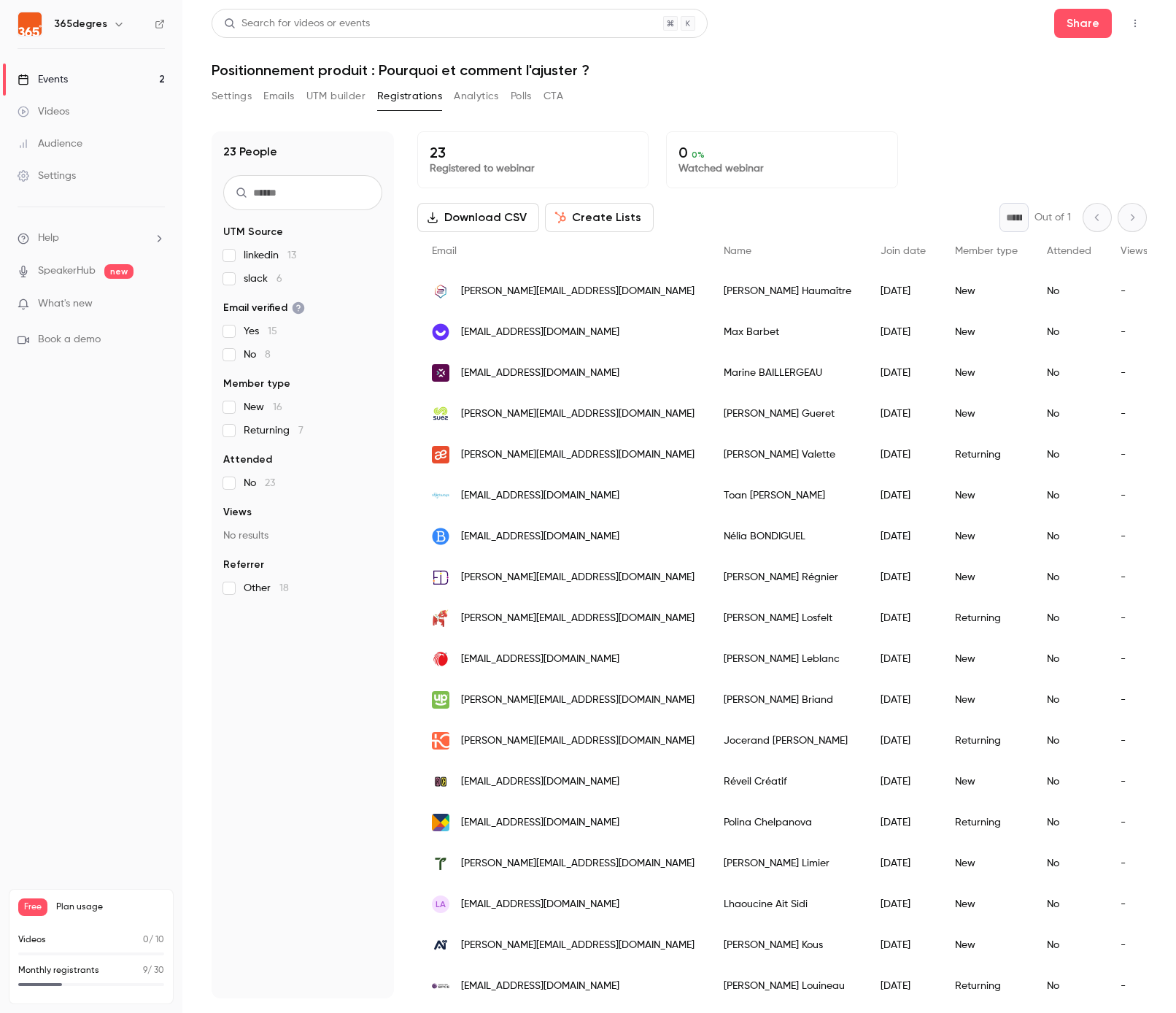
click at [1133, 18] on icon "button" at bounding box center [1135, 23] width 12 height 10
click at [755, 110] on div at bounding box center [588, 506] width 1176 height 1013
click at [235, 97] on button "Settings" at bounding box center [232, 95] width 40 height 23
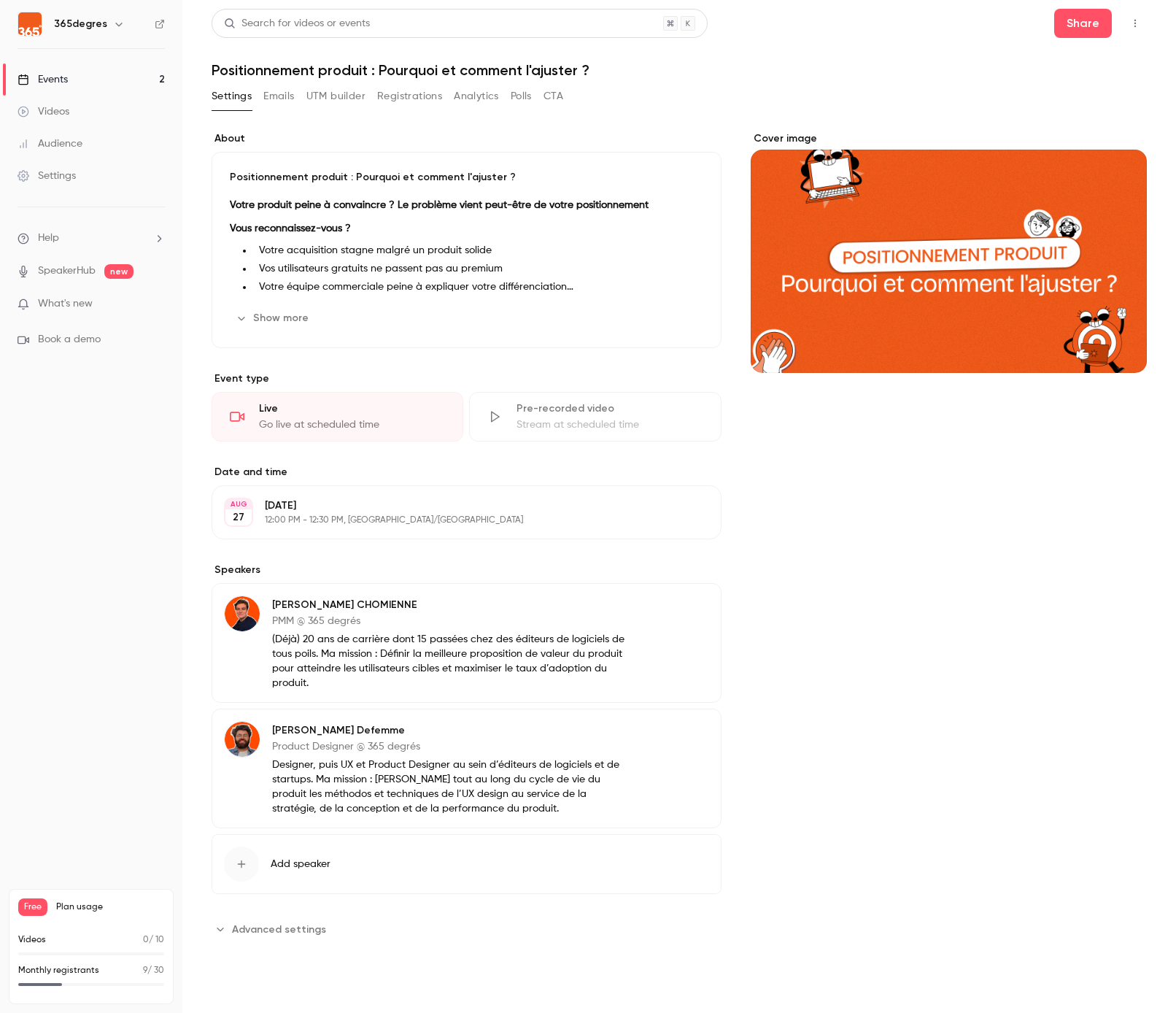
click at [118, 85] on link "Events 2" at bounding box center [91, 79] width 182 height 32
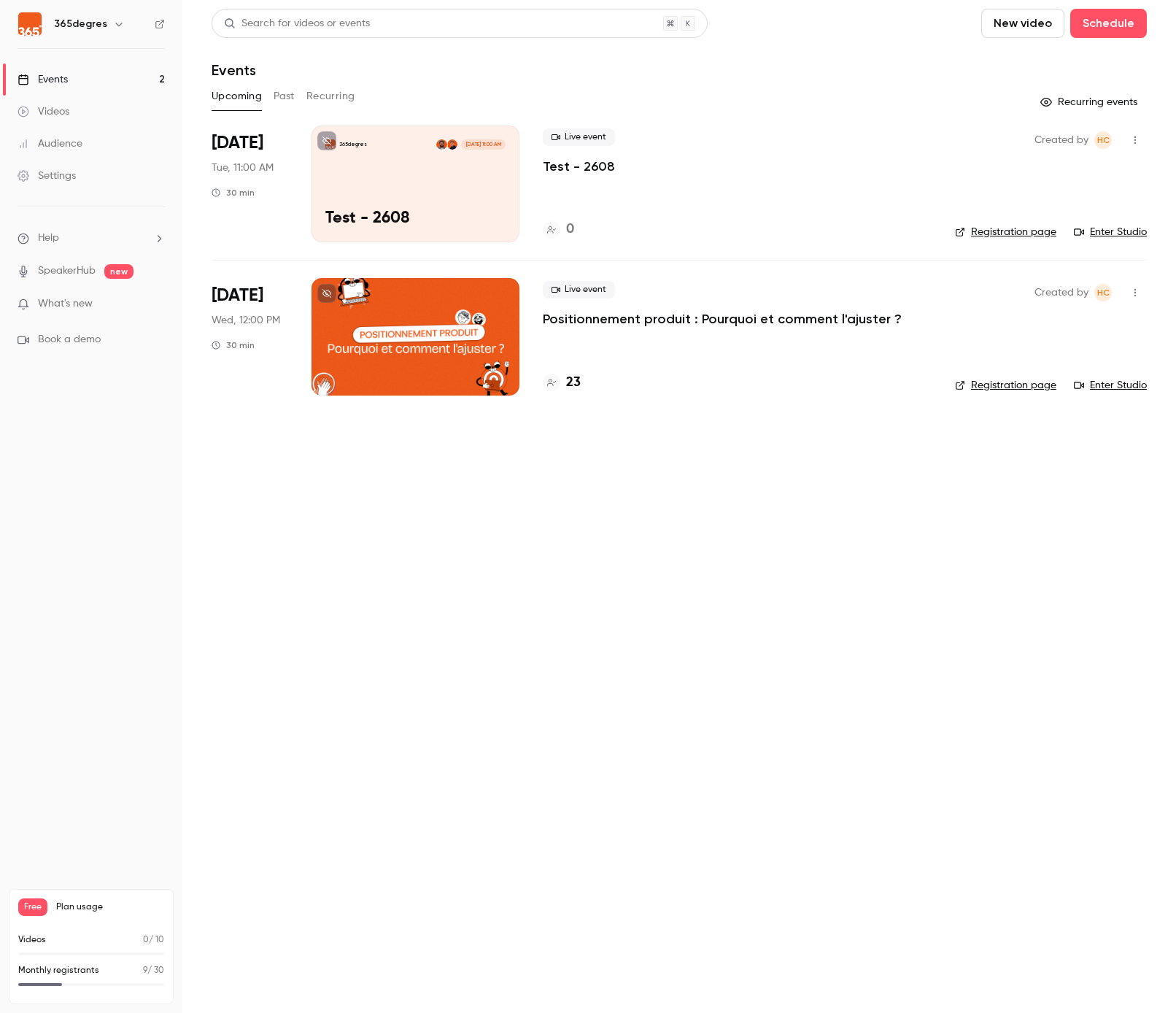
click at [1010, 387] on link "Registration page" at bounding box center [1006, 386] width 102 height 15
click at [576, 383] on h4 "23" at bounding box center [573, 383] width 15 height 20
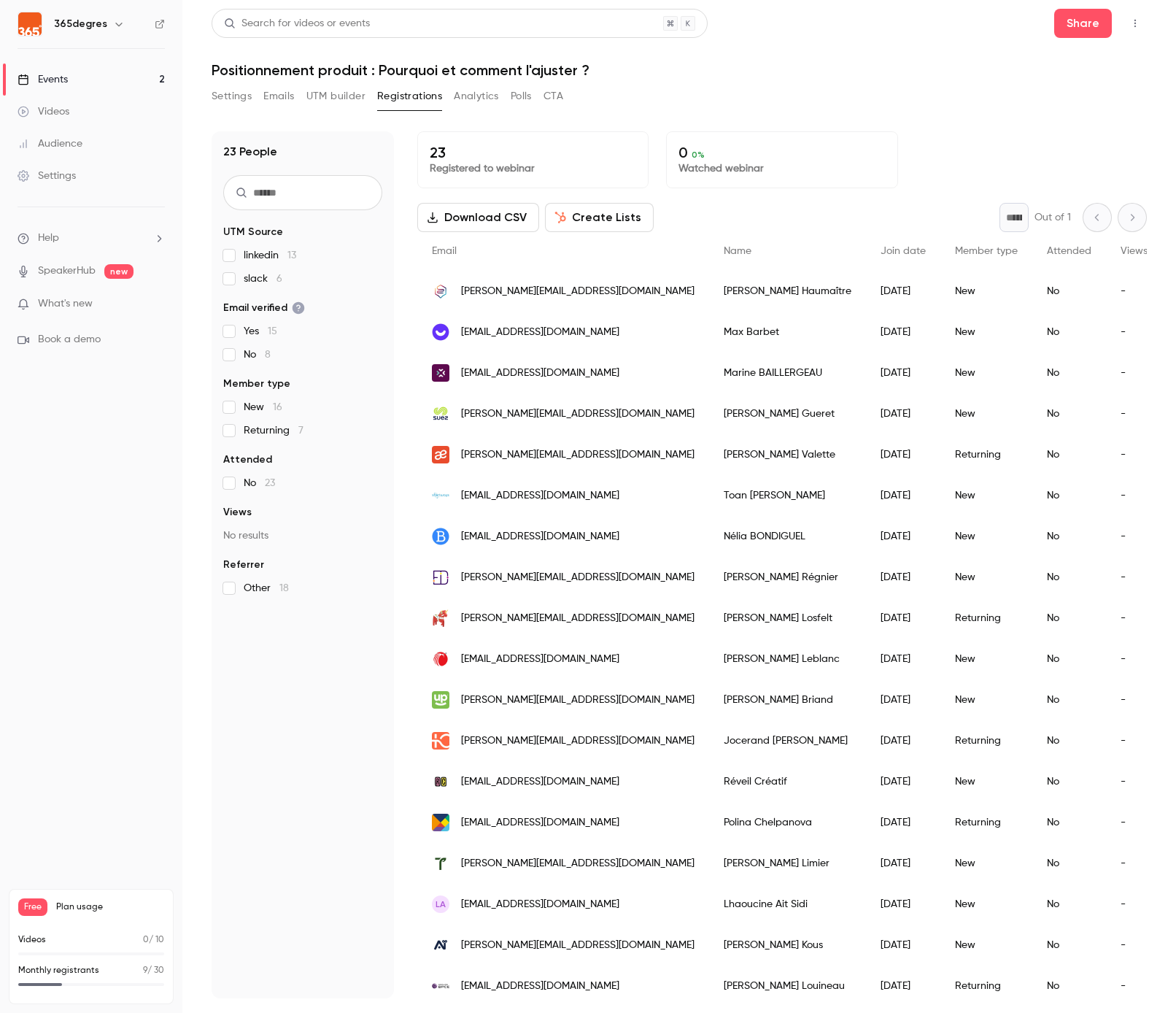
click at [699, 99] on div "Settings Emails UTM builder Registrations Analytics Polls CTA" at bounding box center [679, 99] width 935 height 29
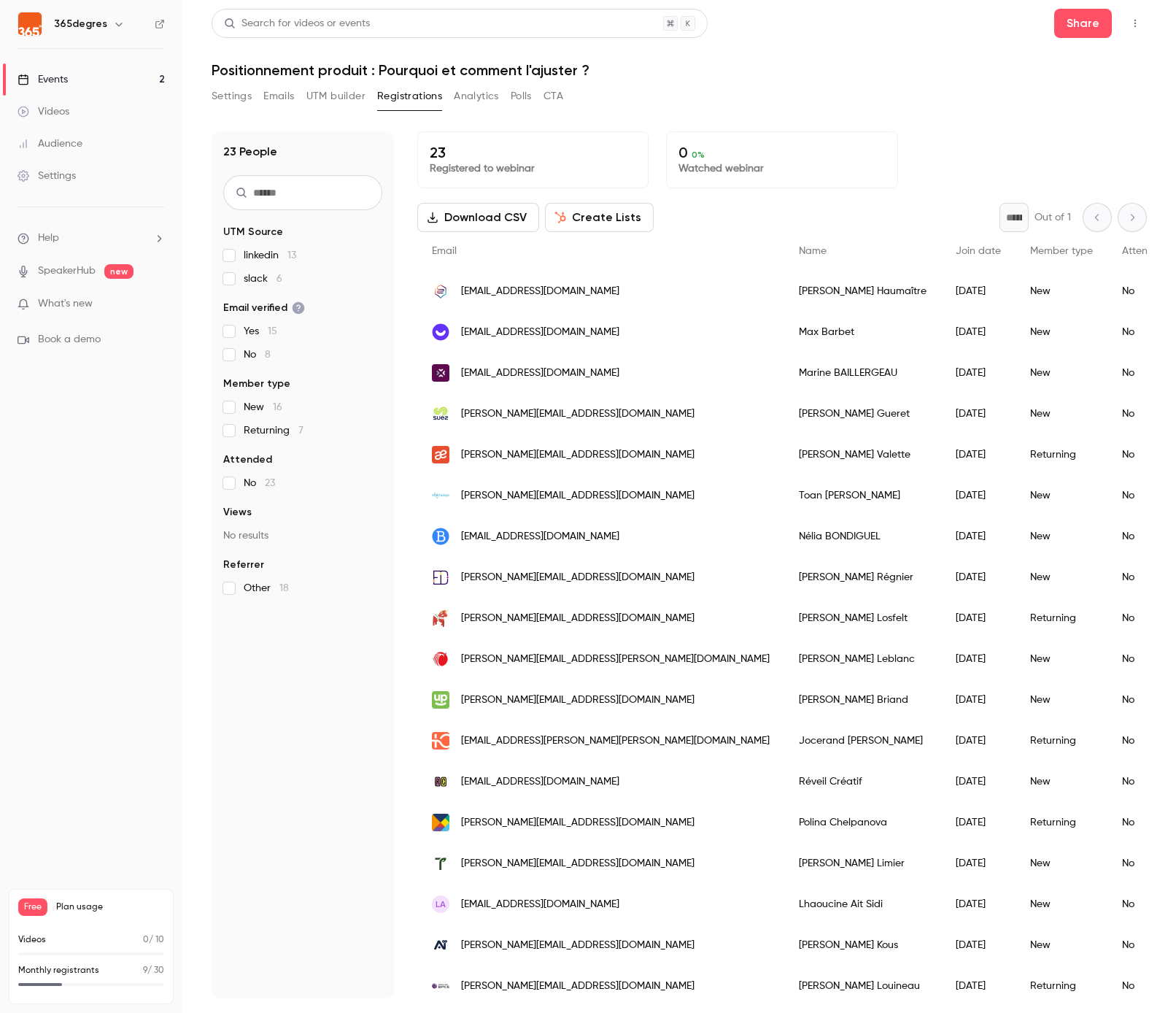
click at [63, 82] on div "Events" at bounding box center [42, 80] width 50 height 15
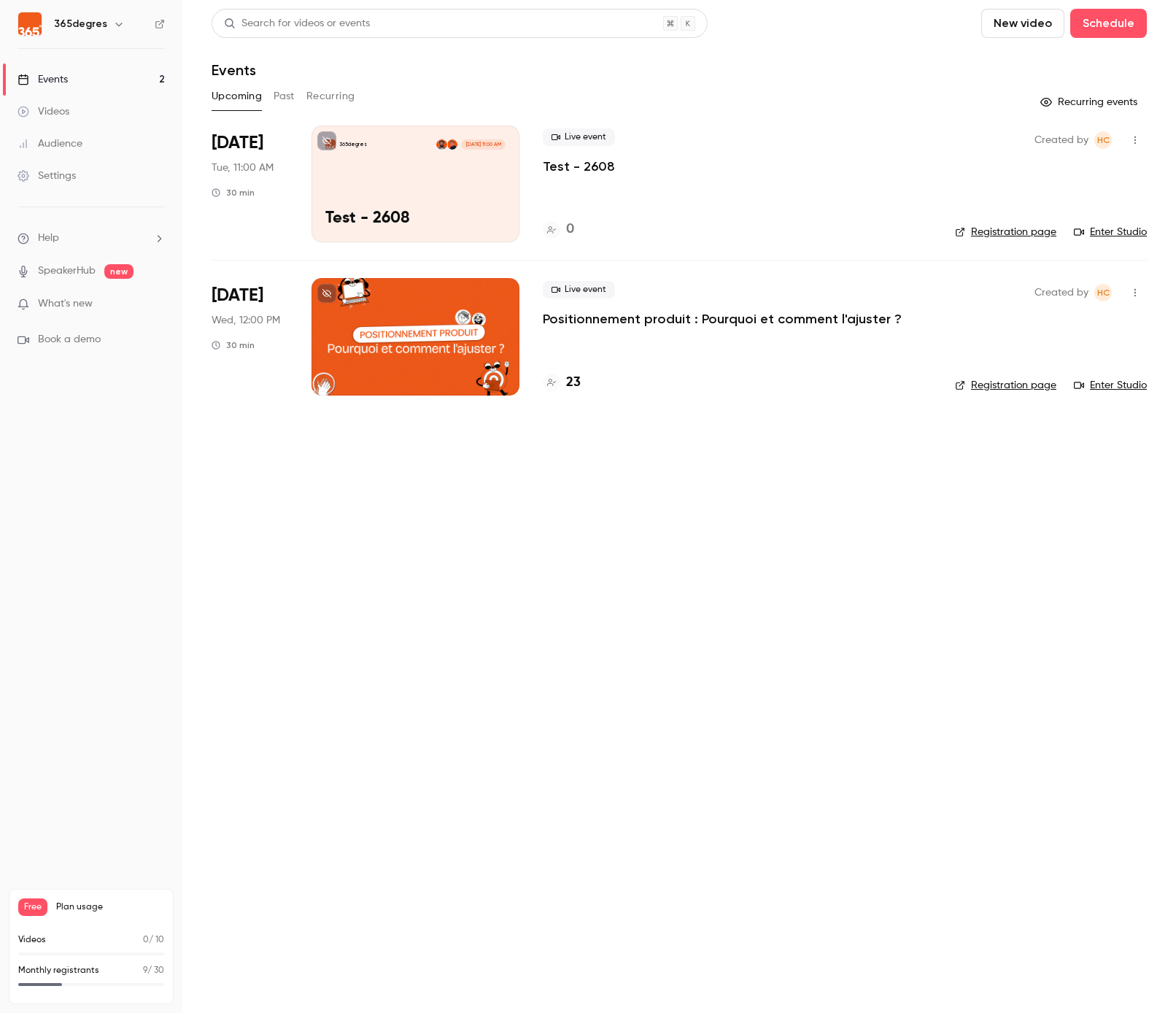
click at [571, 228] on h4 "0" at bounding box center [570, 230] width 8 height 20
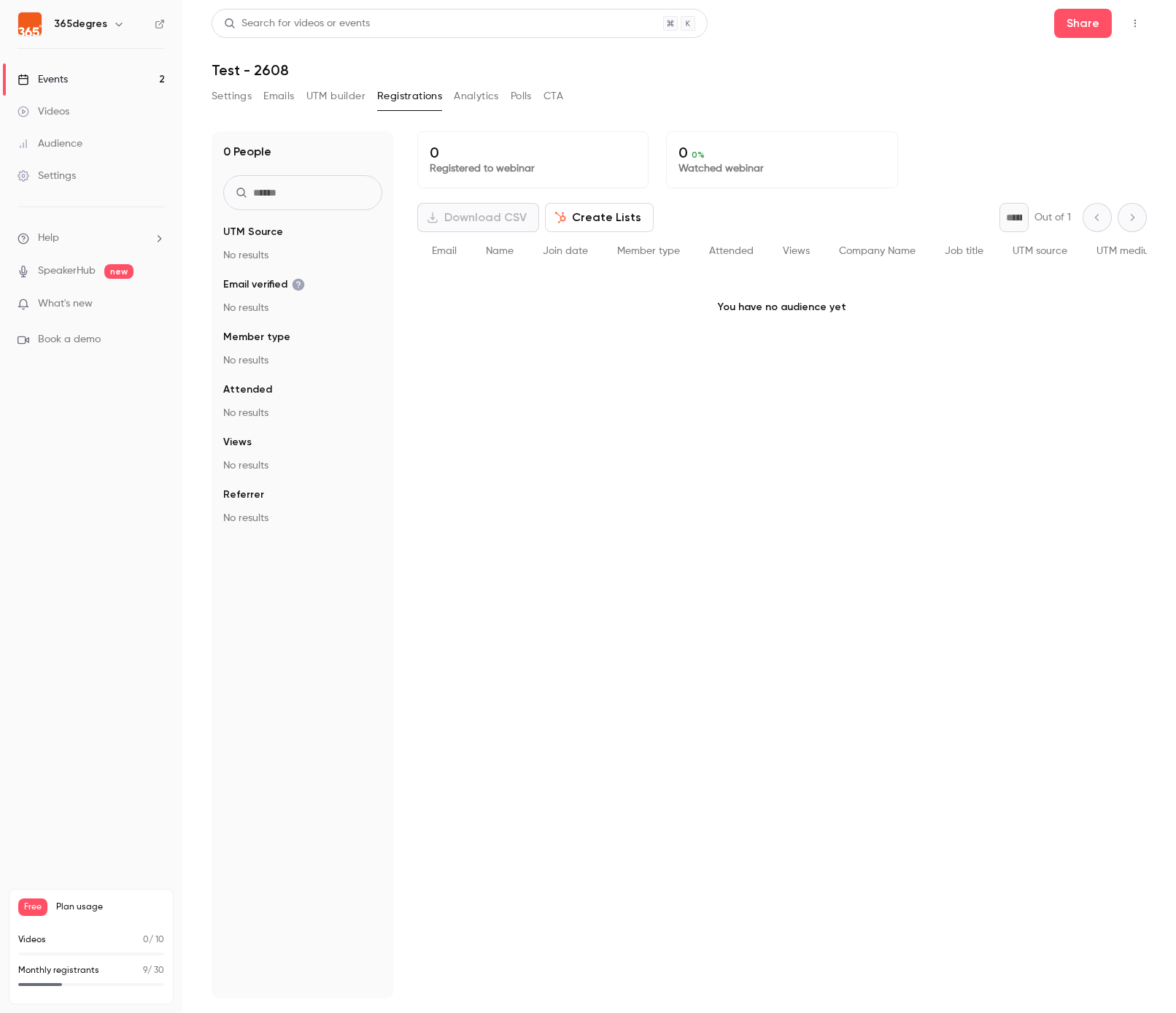
click at [1133, 26] on icon "button" at bounding box center [1135, 23] width 12 height 10
click at [1076, 93] on div "Enter Studio" at bounding box center [1079, 99] width 111 height 15
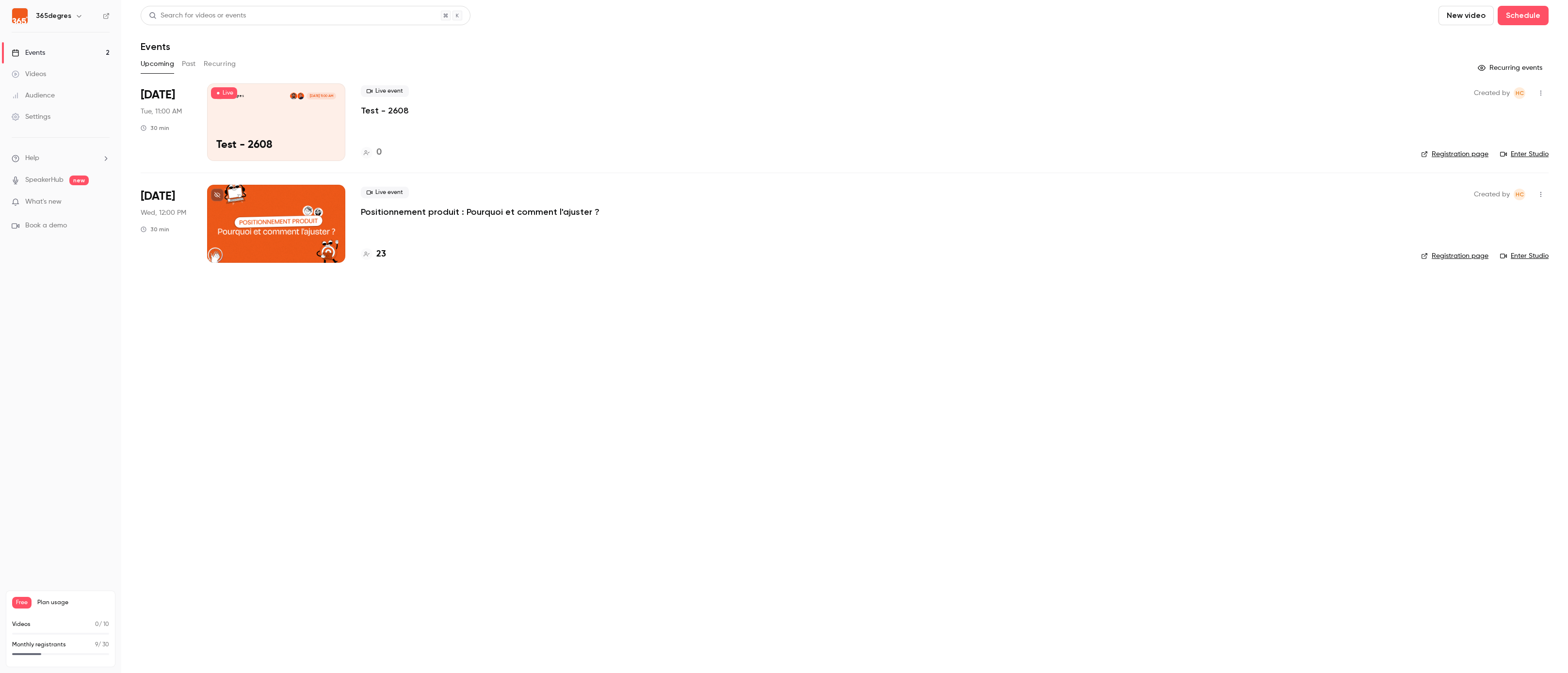
click at [383, 256] on h4 "23" at bounding box center [381, 254] width 10 height 13
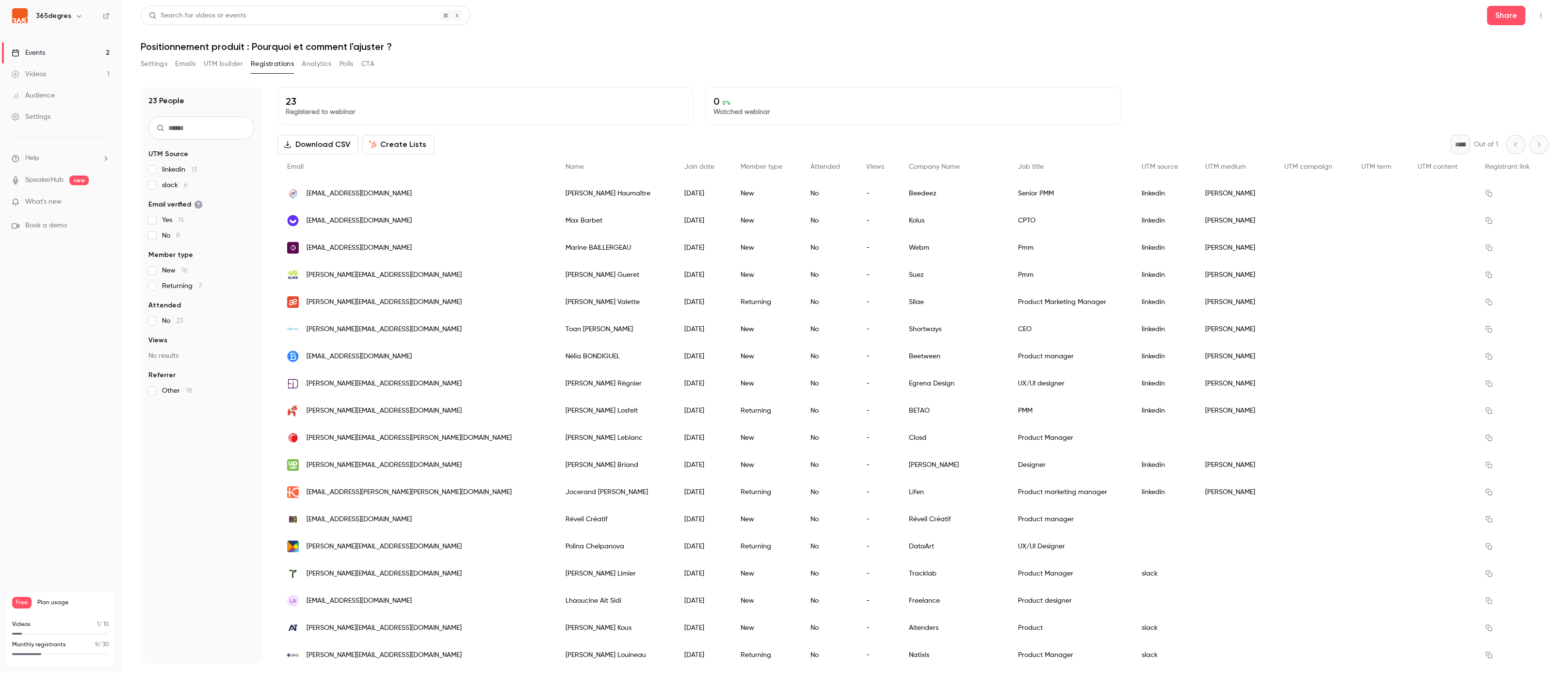
click at [99, 47] on link "Events 2" at bounding box center [60, 52] width 121 height 21
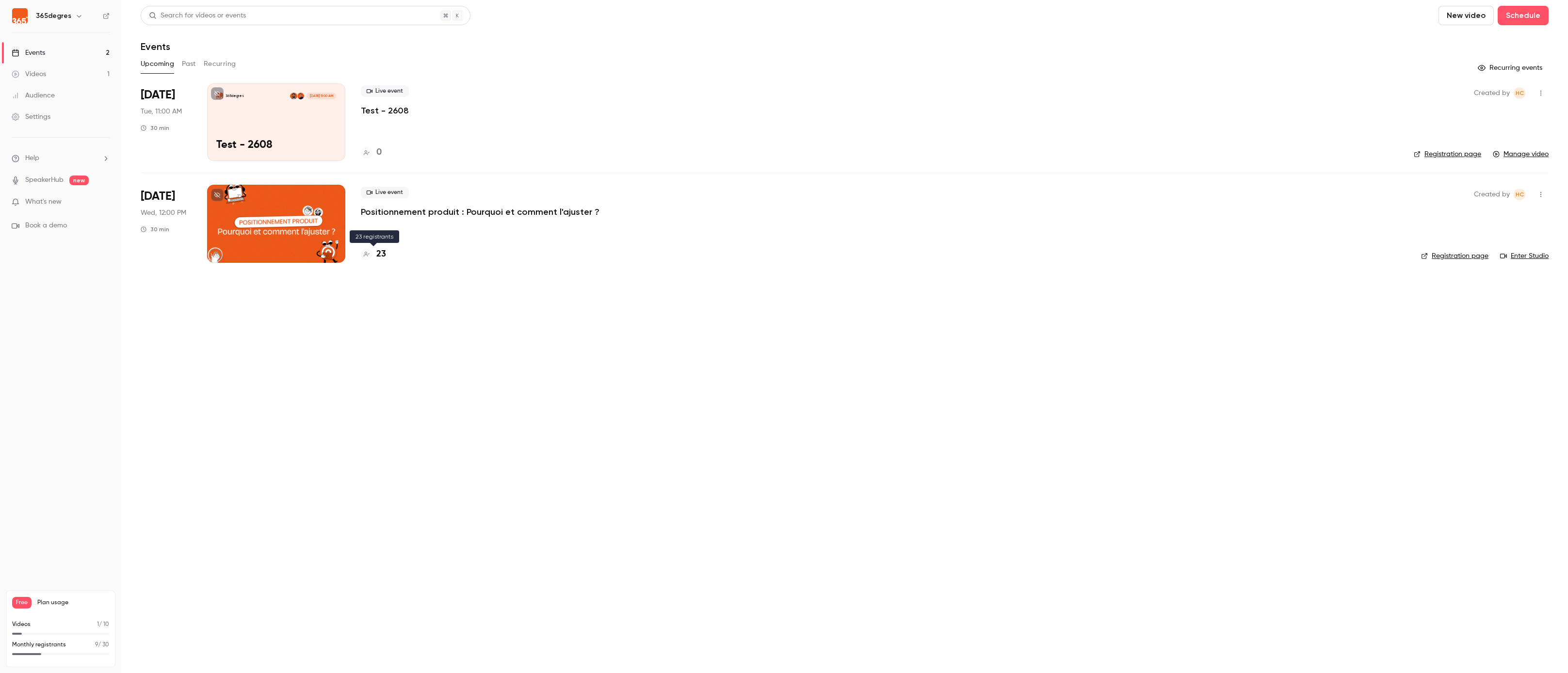
click at [380, 251] on h4 "23" at bounding box center [381, 254] width 10 height 13
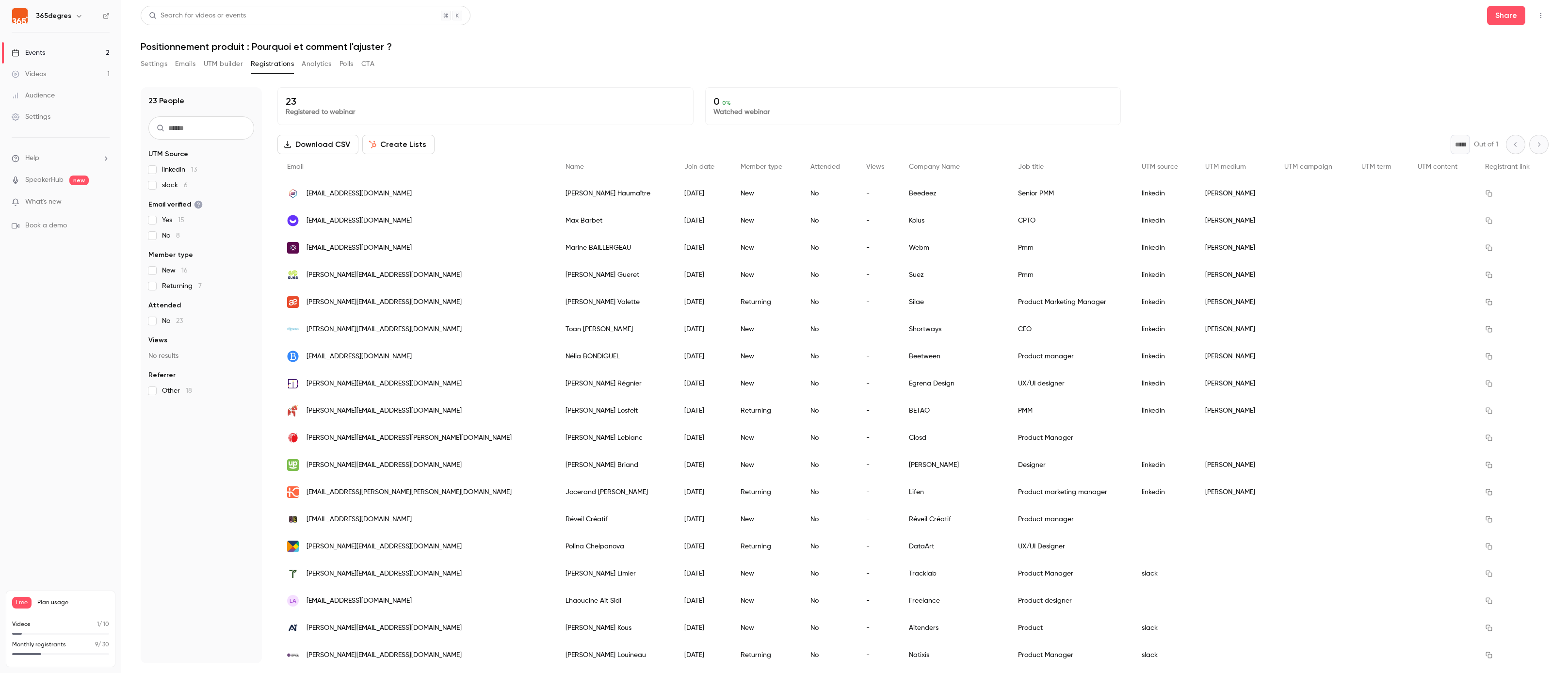
click at [76, 46] on link "Events 2" at bounding box center [60, 52] width 121 height 21
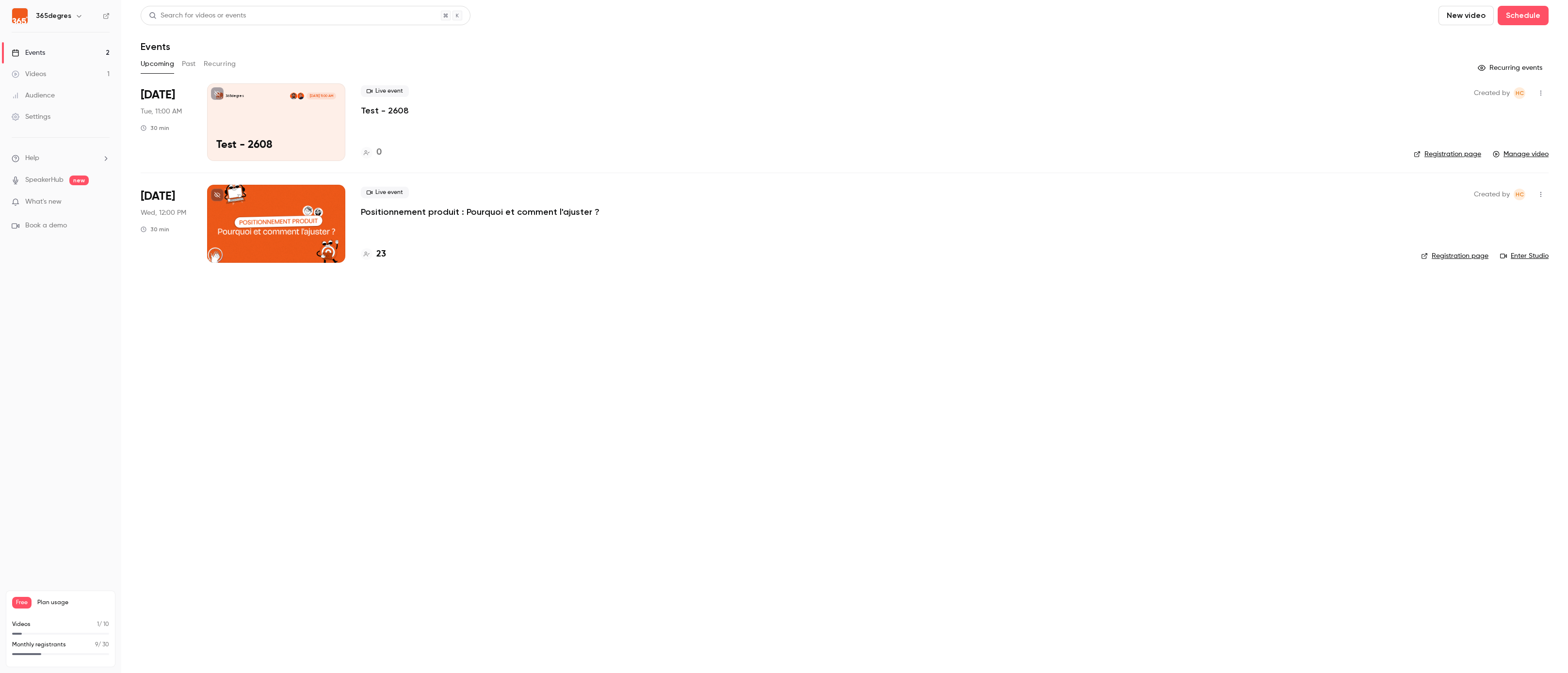
click at [376, 152] on h4 "0" at bounding box center [379, 153] width 5 height 13
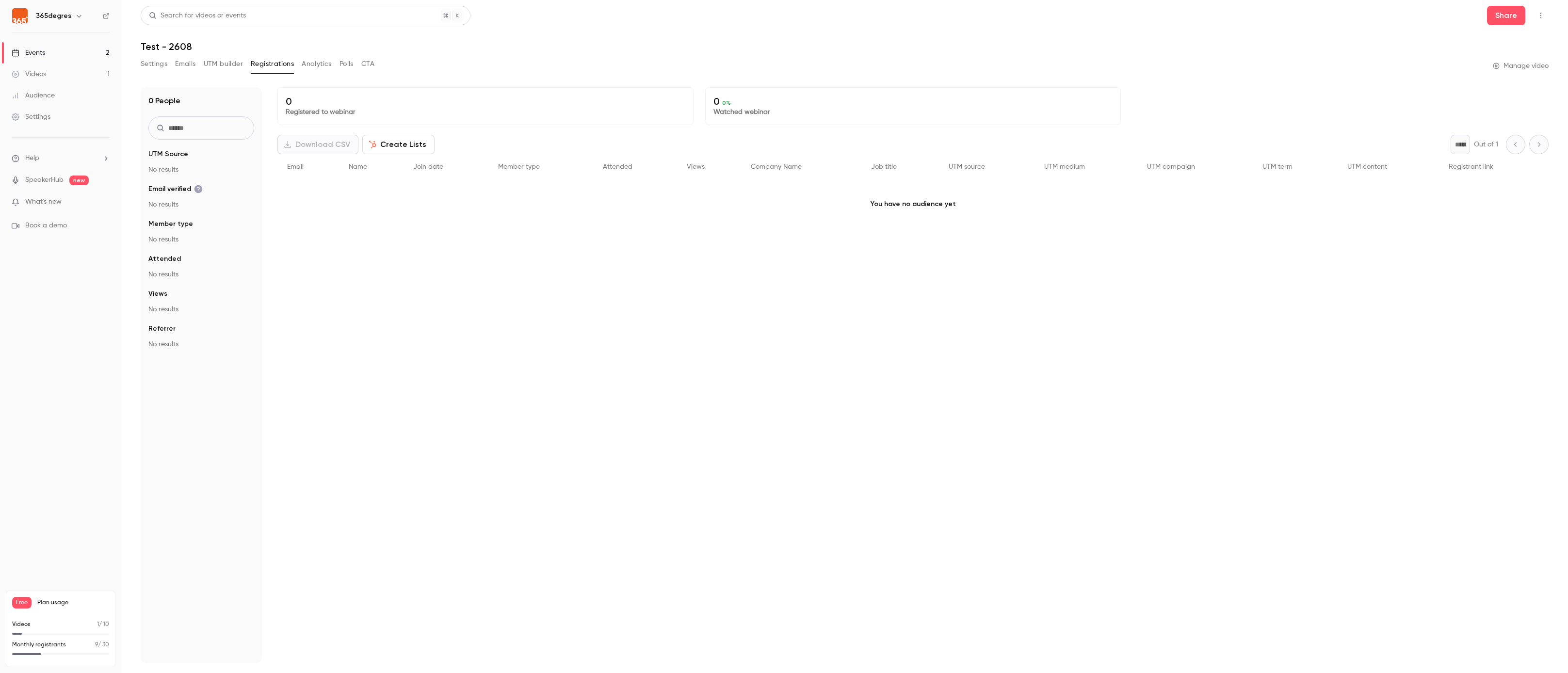
click at [1540, 15] on icon "button" at bounding box center [1541, 15] width 8 height 7
click at [1180, 113] on div at bounding box center [784, 336] width 1568 height 673
click at [86, 47] on link "Events 2" at bounding box center [60, 52] width 121 height 21
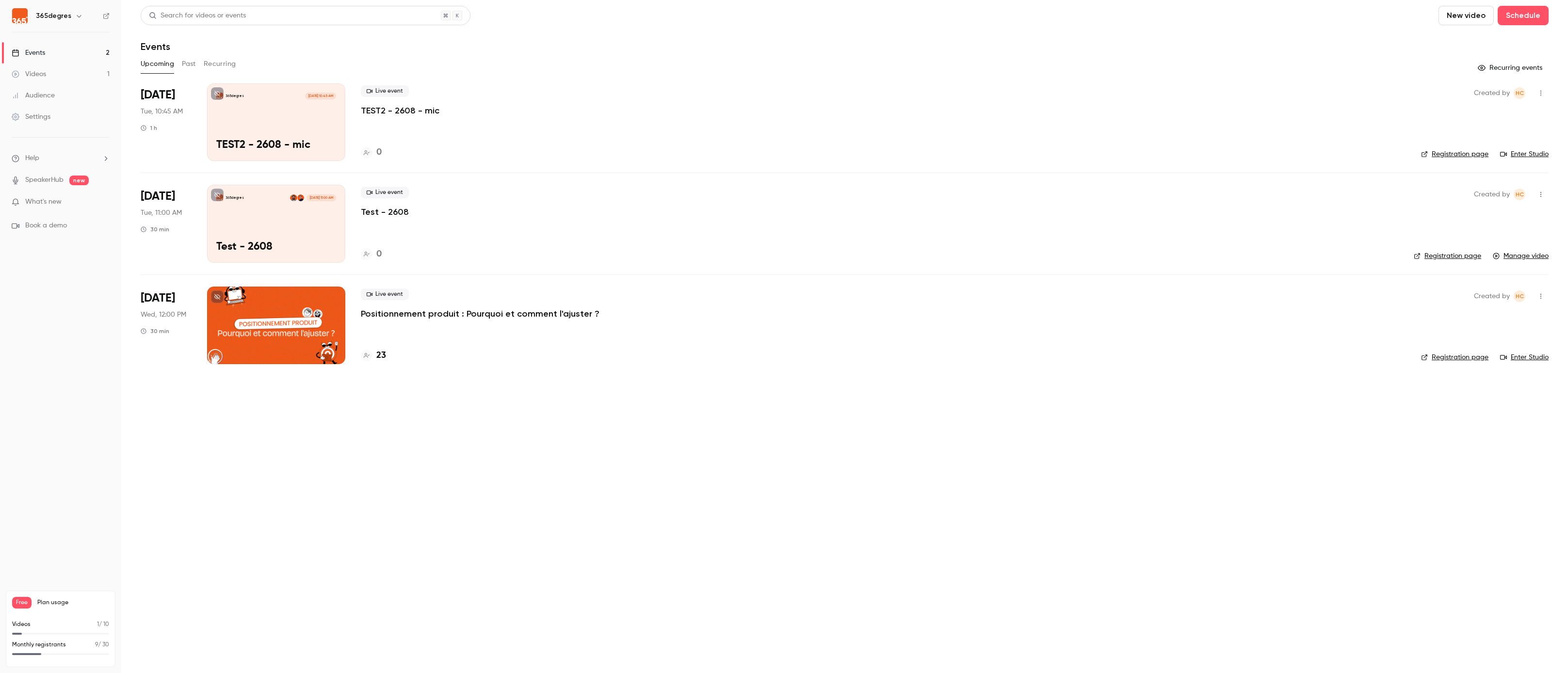
click at [383, 151] on div "0" at bounding box center [883, 153] width 1045 height 13
click at [380, 151] on h4 "0" at bounding box center [379, 153] width 5 height 13
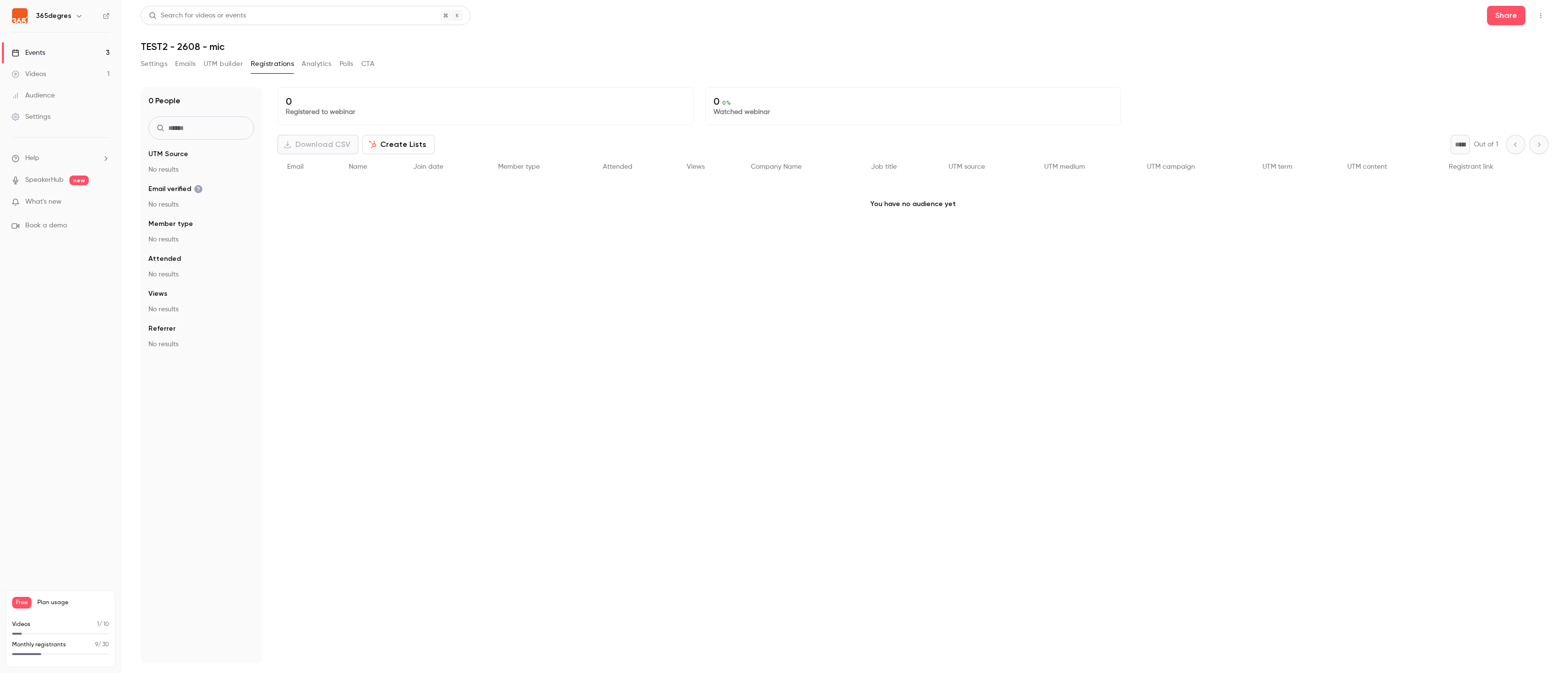
click at [1534, 12] on button "button" at bounding box center [1541, 15] width 15 height 15
click at [1485, 59] on li "Enter Studio" at bounding box center [1496, 65] width 105 height 25
click at [68, 50] on link "Events 3" at bounding box center [60, 52] width 121 height 21
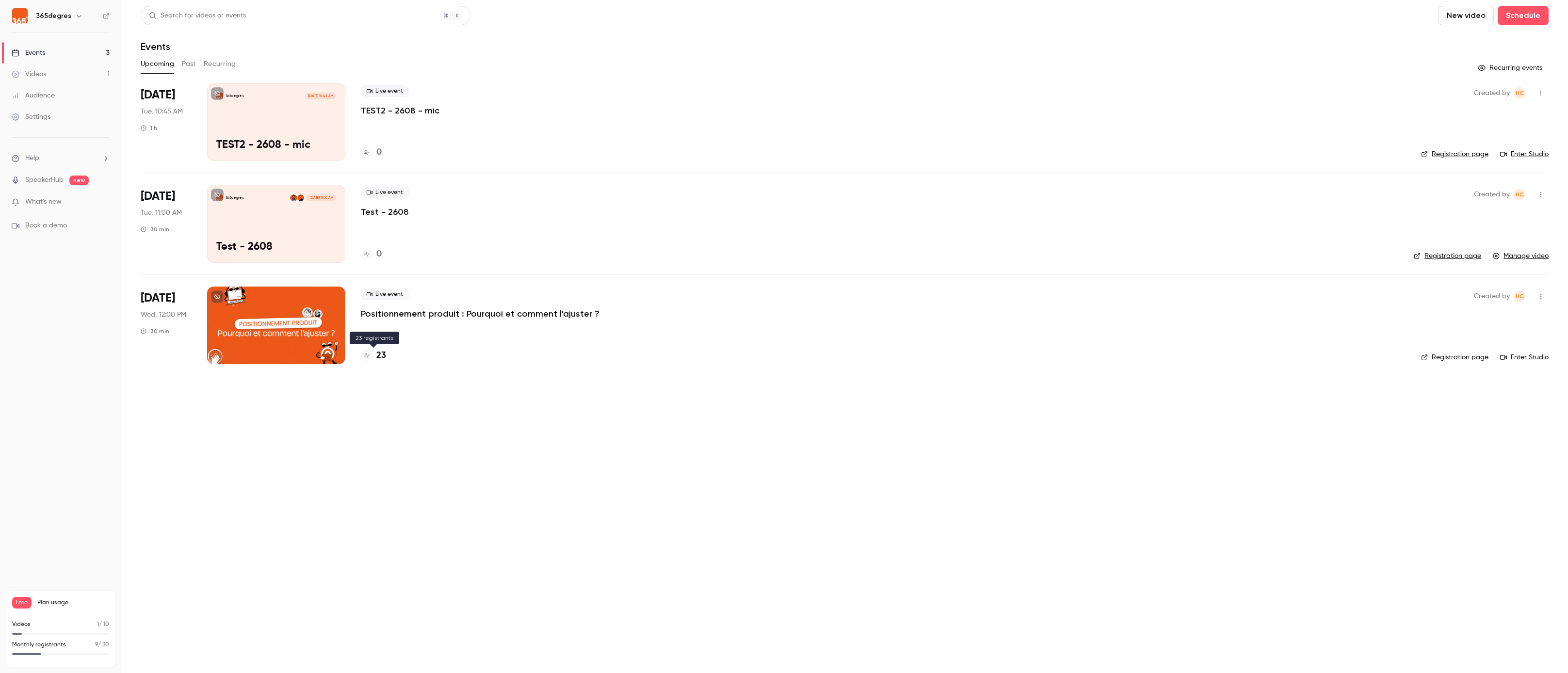
click at [381, 357] on h4 "23" at bounding box center [381, 356] width 10 height 13
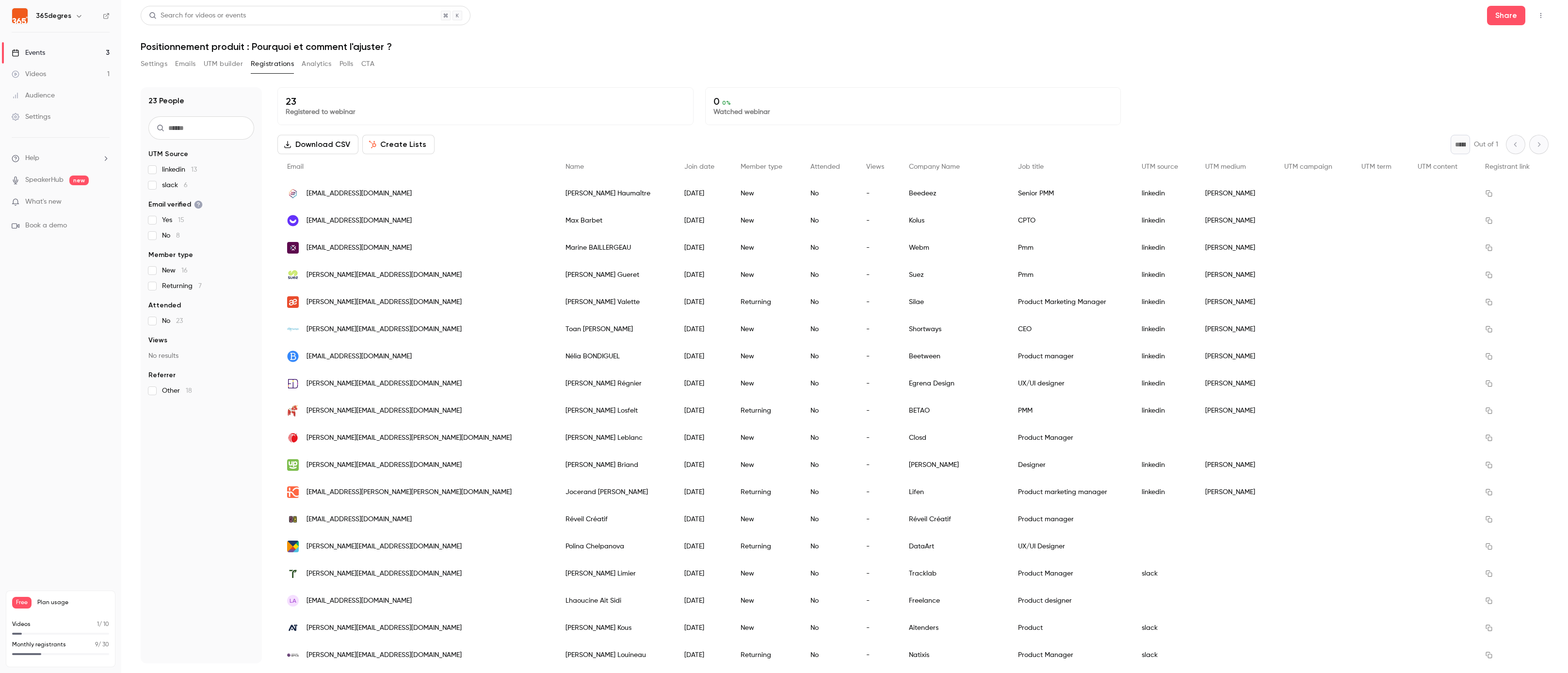
click at [58, 69] on link "Videos 1" at bounding box center [60, 74] width 121 height 21
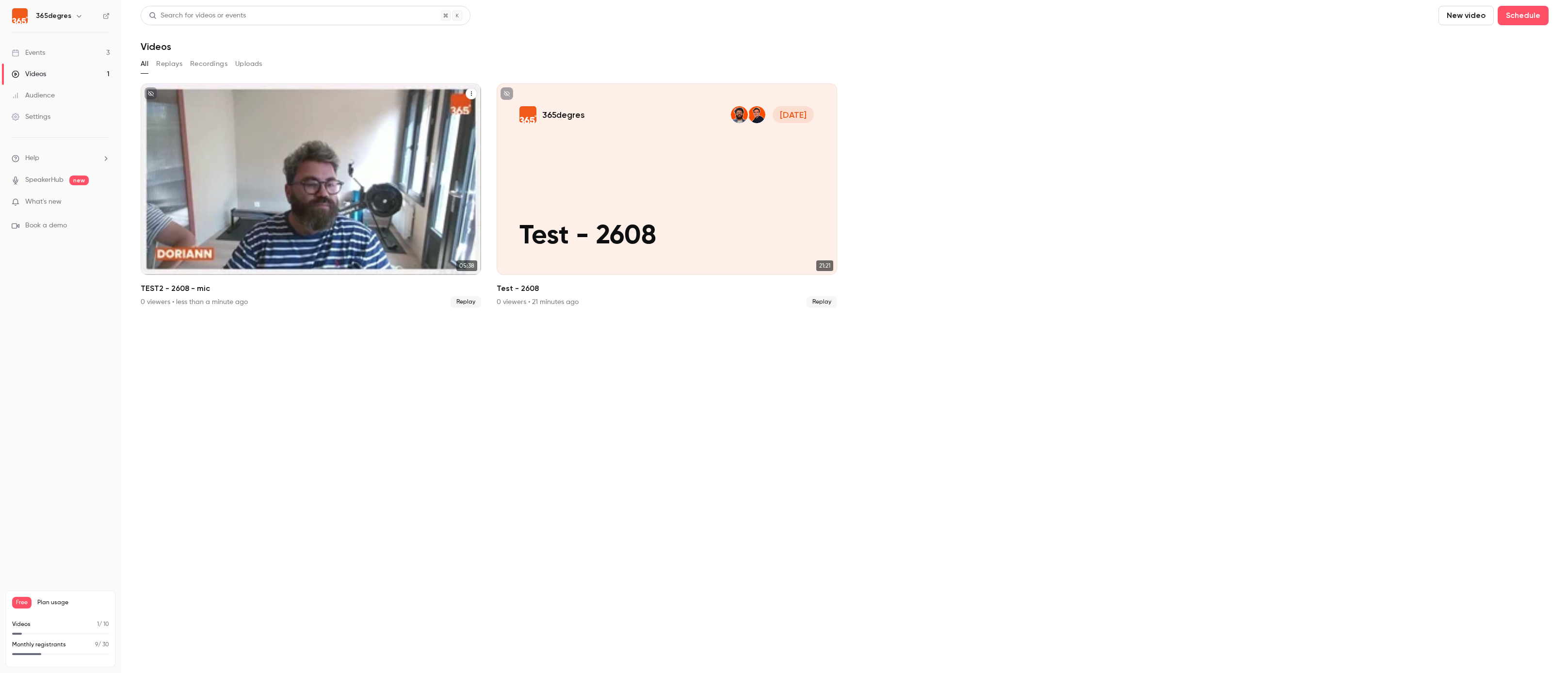
click at [263, 183] on div "365degres [DATE] TEST2 - 2608 - mic" at bounding box center [310, 179] width 340 height 192
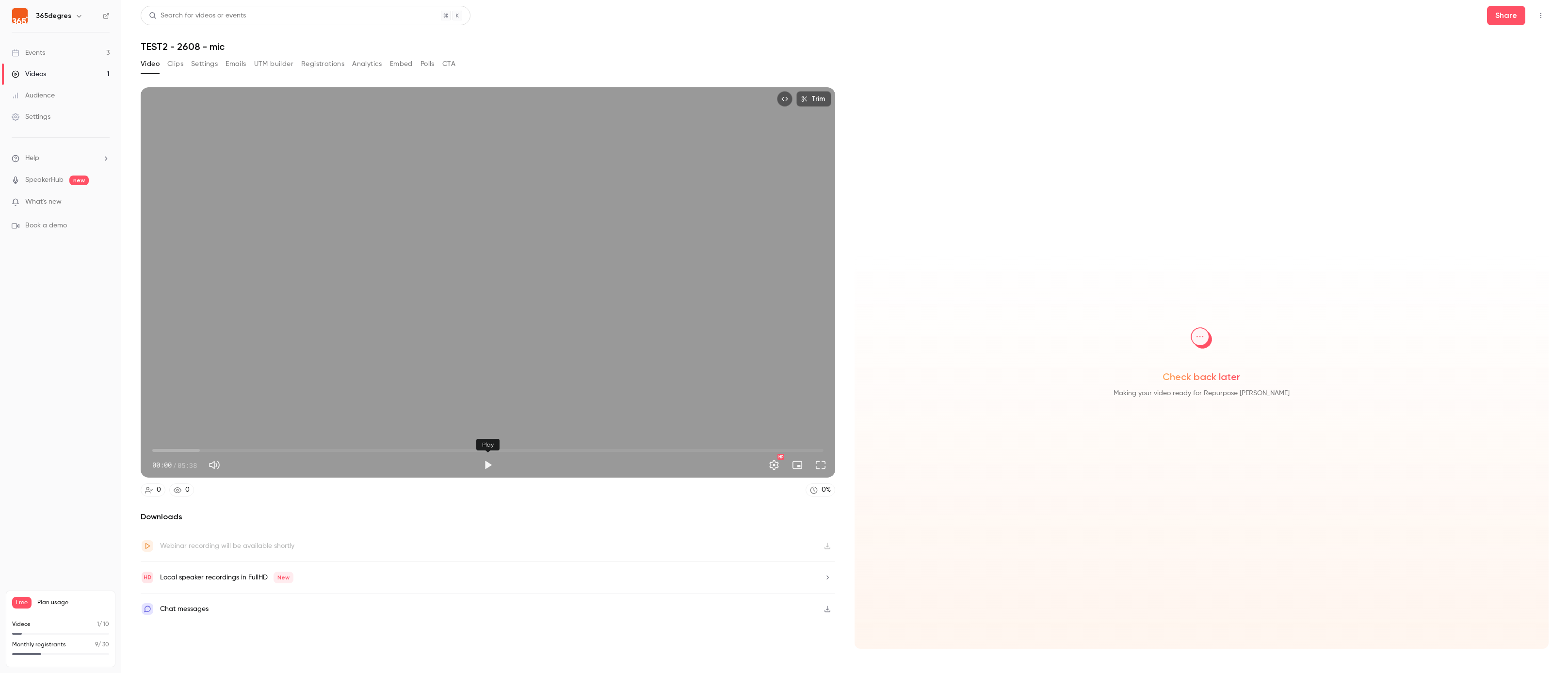
click at [489, 464] on button "Play" at bounding box center [488, 465] width 19 height 19
click at [492, 466] on button "Pause" at bounding box center [488, 465] width 19 height 19
click at [486, 464] on button "Play" at bounding box center [488, 465] width 19 height 19
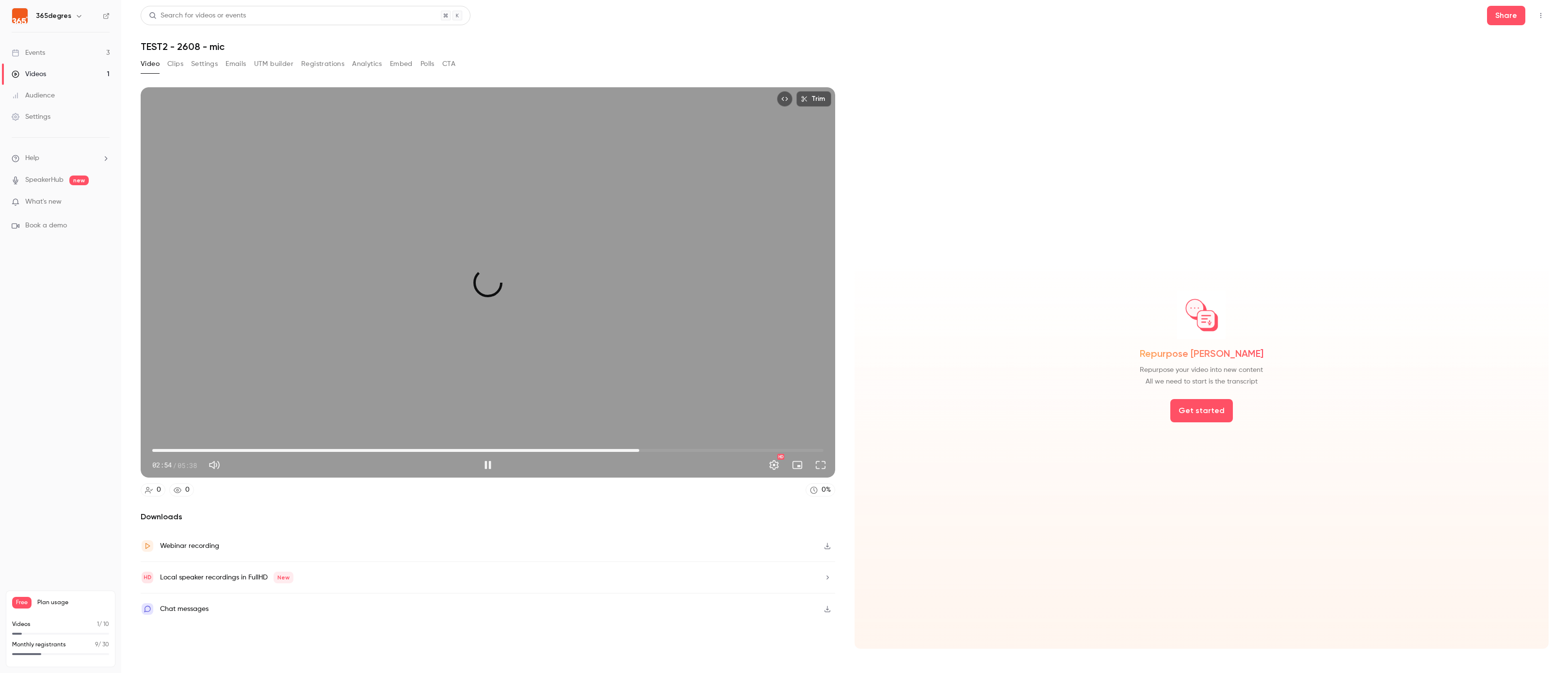
drag, startPoint x: 334, startPoint y: 447, endPoint x: 674, endPoint y: 449, distance: 340.0
click at [677, 450] on span "04:05" at bounding box center [488, 450] width 671 height 15
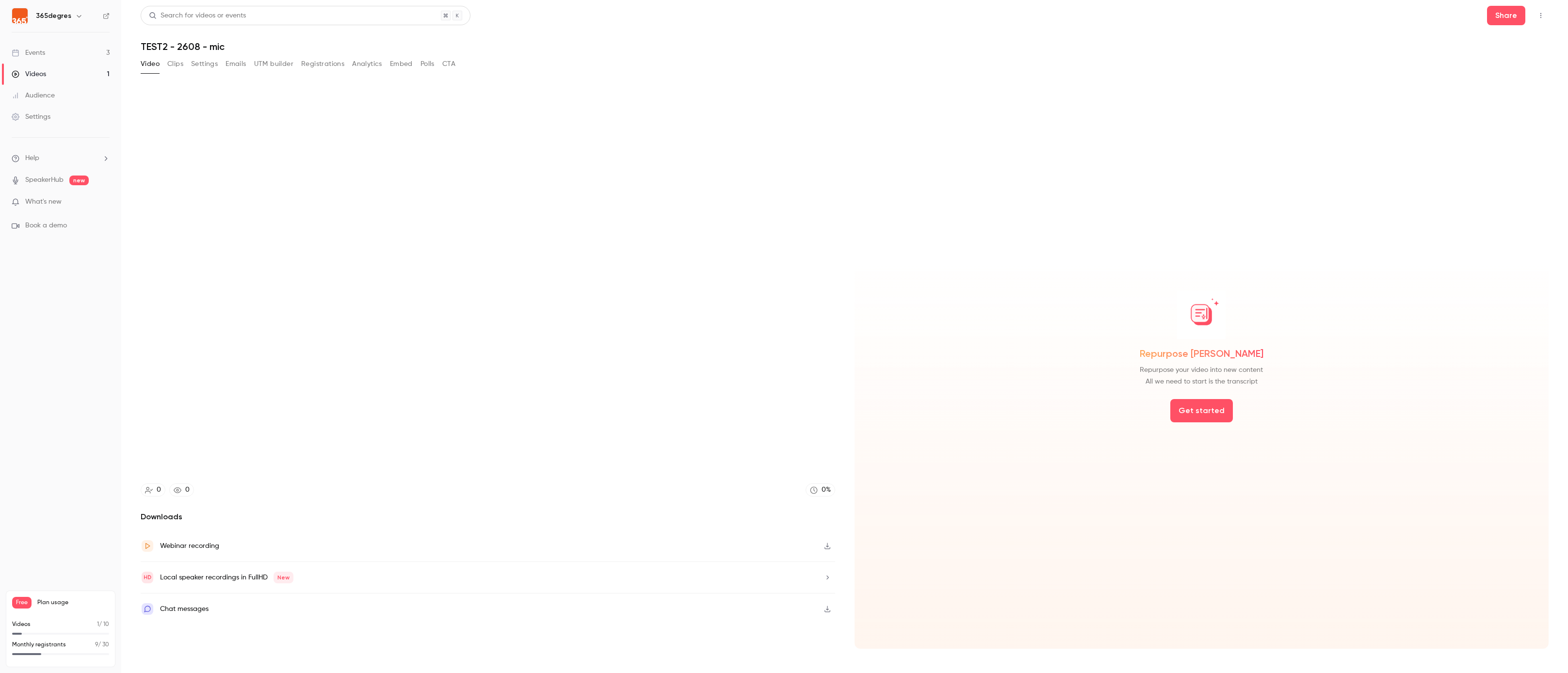
type input "***"
click at [54, 75] on link "Videos 1" at bounding box center [60, 74] width 121 height 21
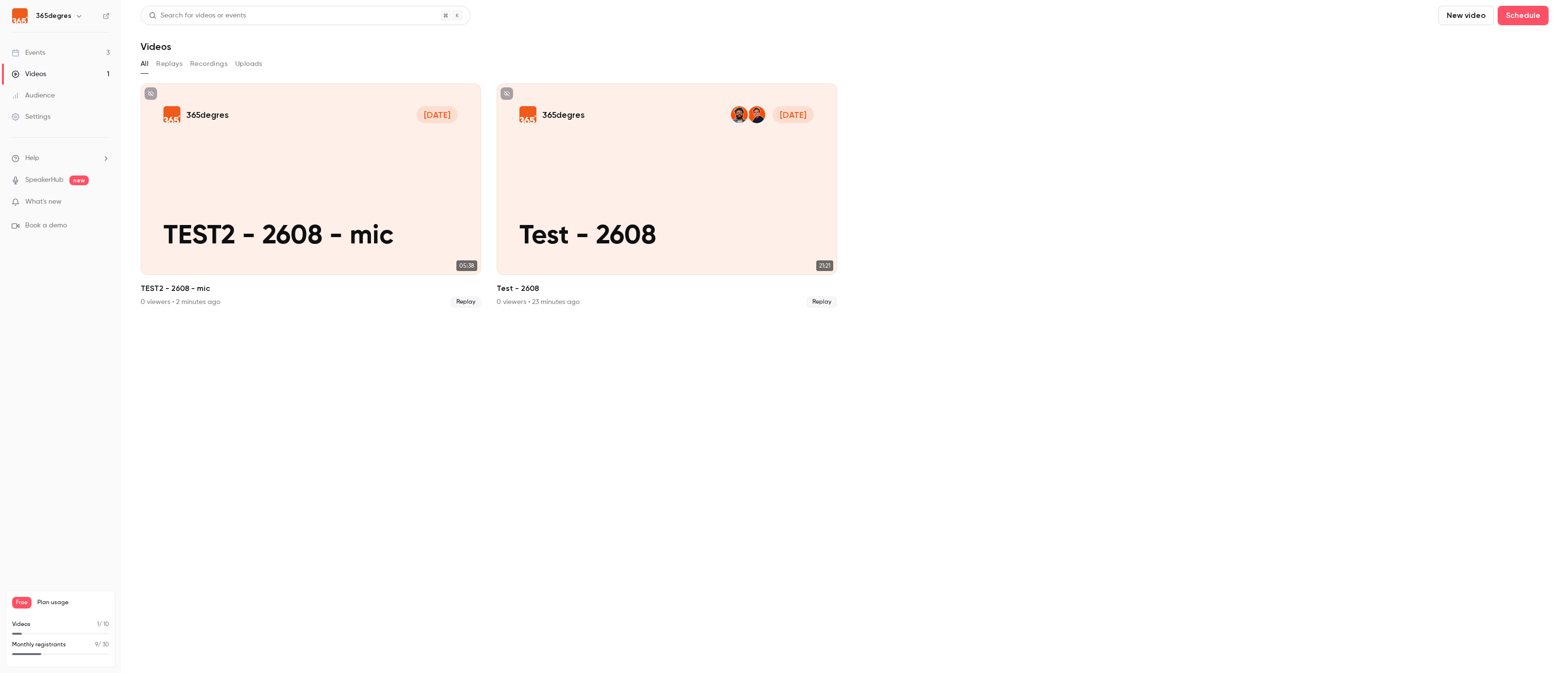
click at [49, 56] on link "Events 3" at bounding box center [60, 52] width 121 height 21
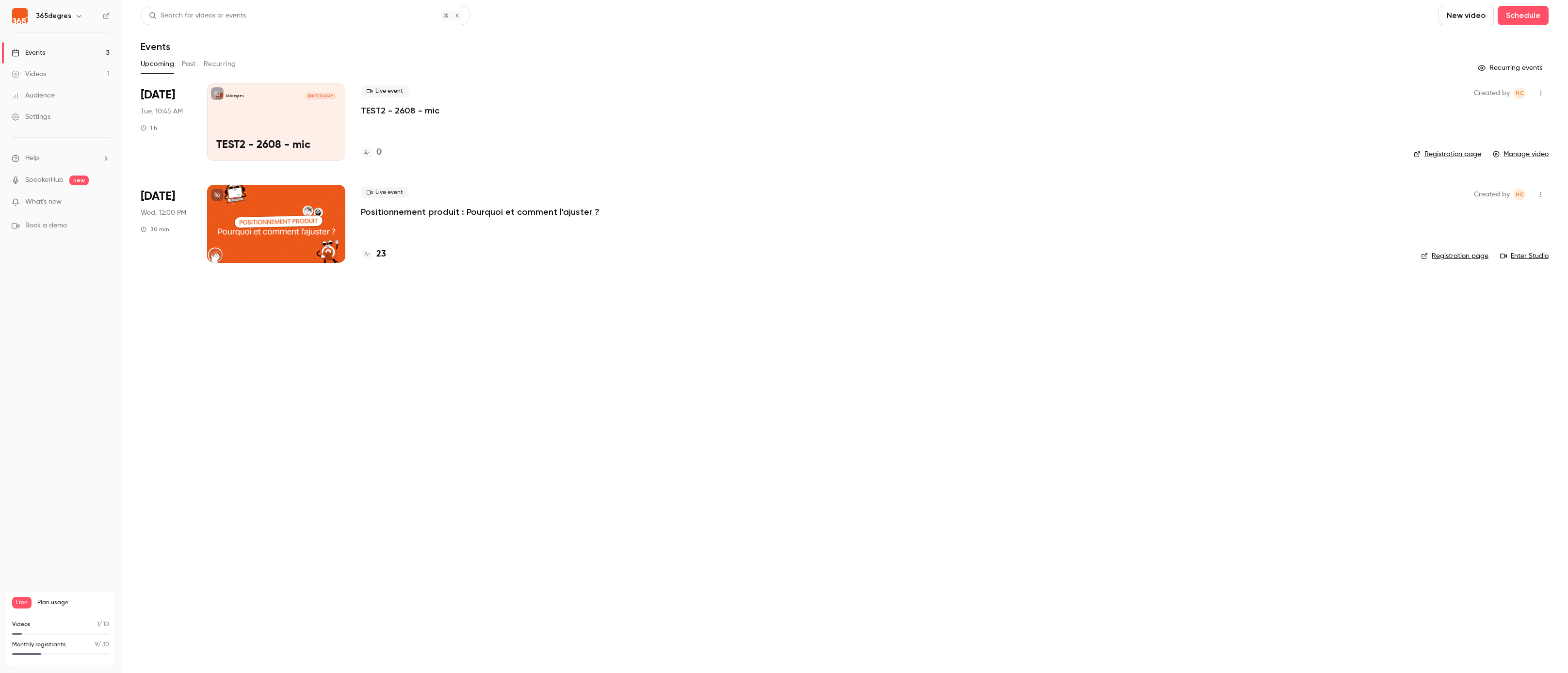
click at [38, 54] on div "Events" at bounding box center [28, 53] width 33 height 10
click at [38, 77] on div "Videos" at bounding box center [29, 74] width 35 height 10
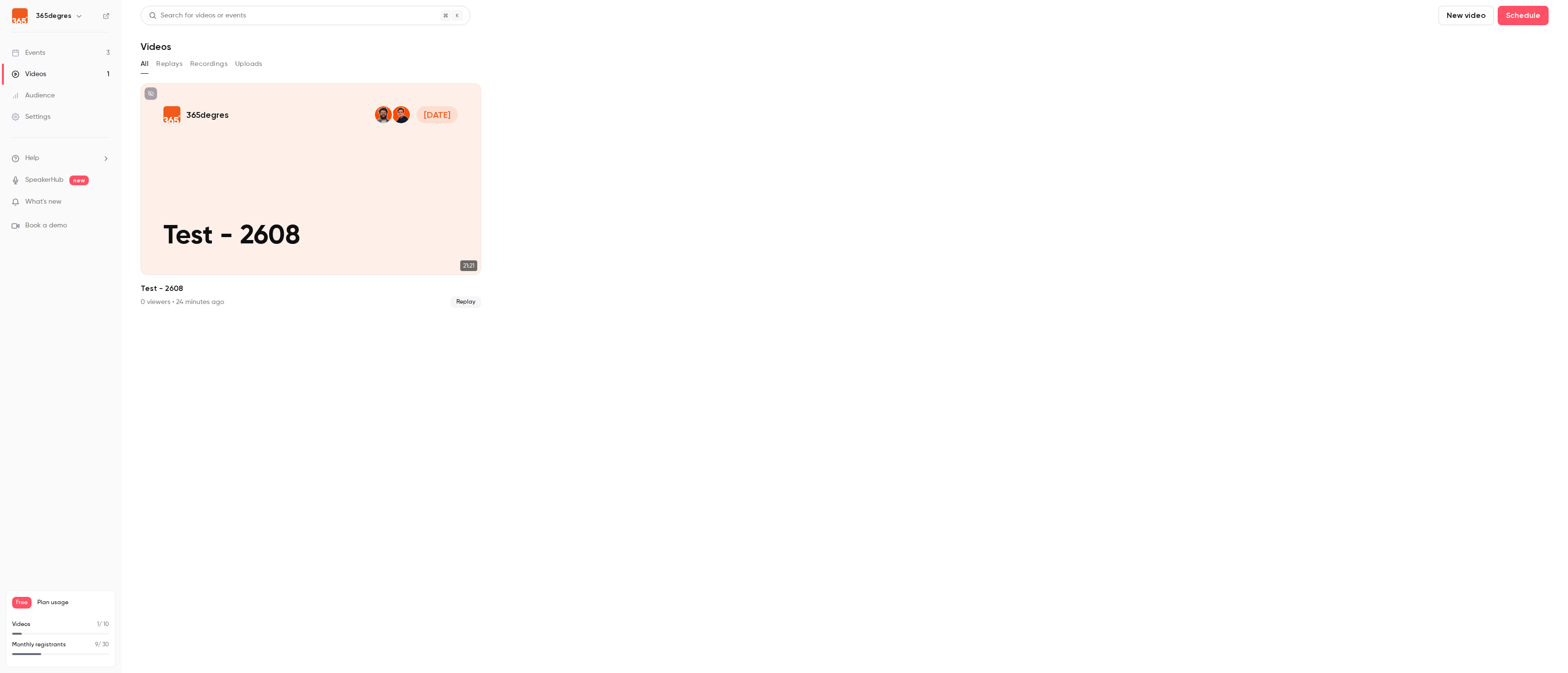
click at [40, 56] on div "Events" at bounding box center [28, 53] width 33 height 10
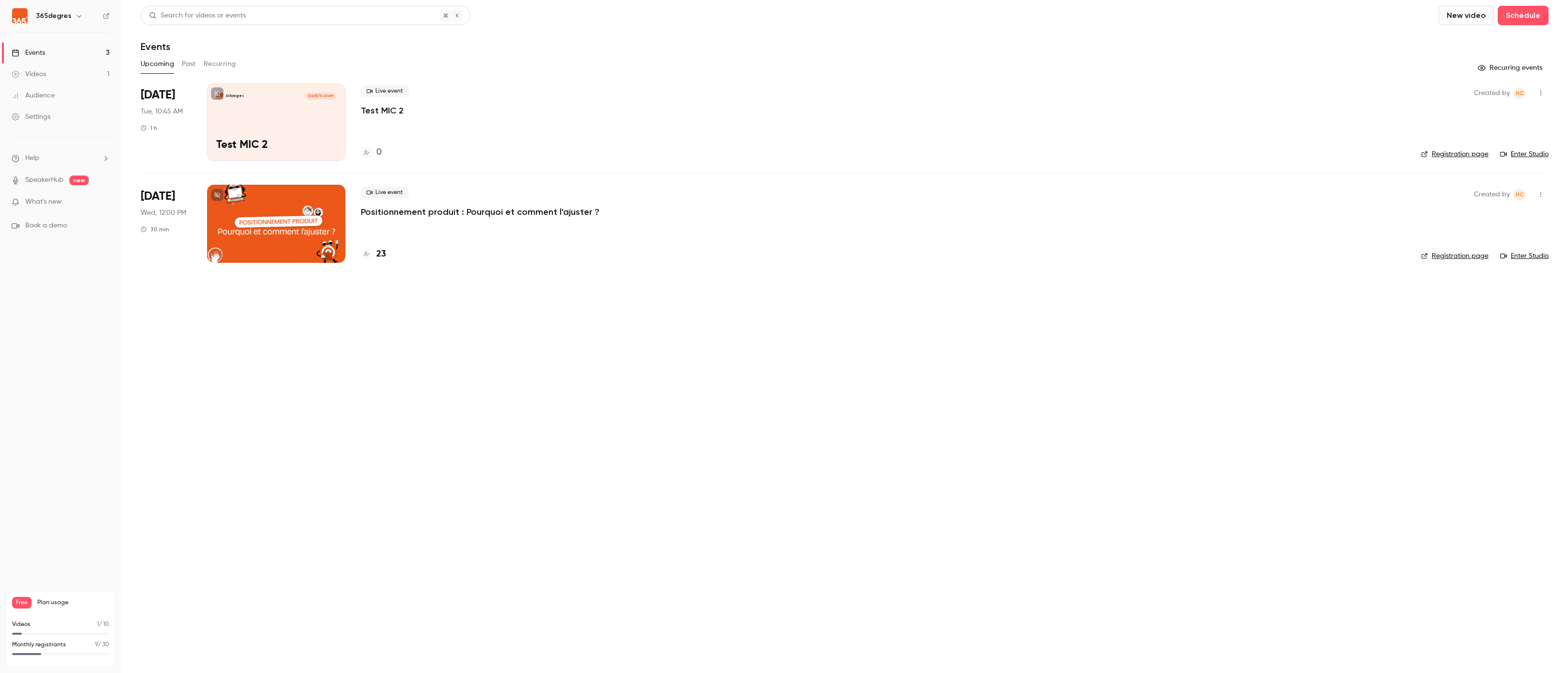
click at [334, 144] on p "Test MIC 2" at bounding box center [276, 145] width 120 height 13
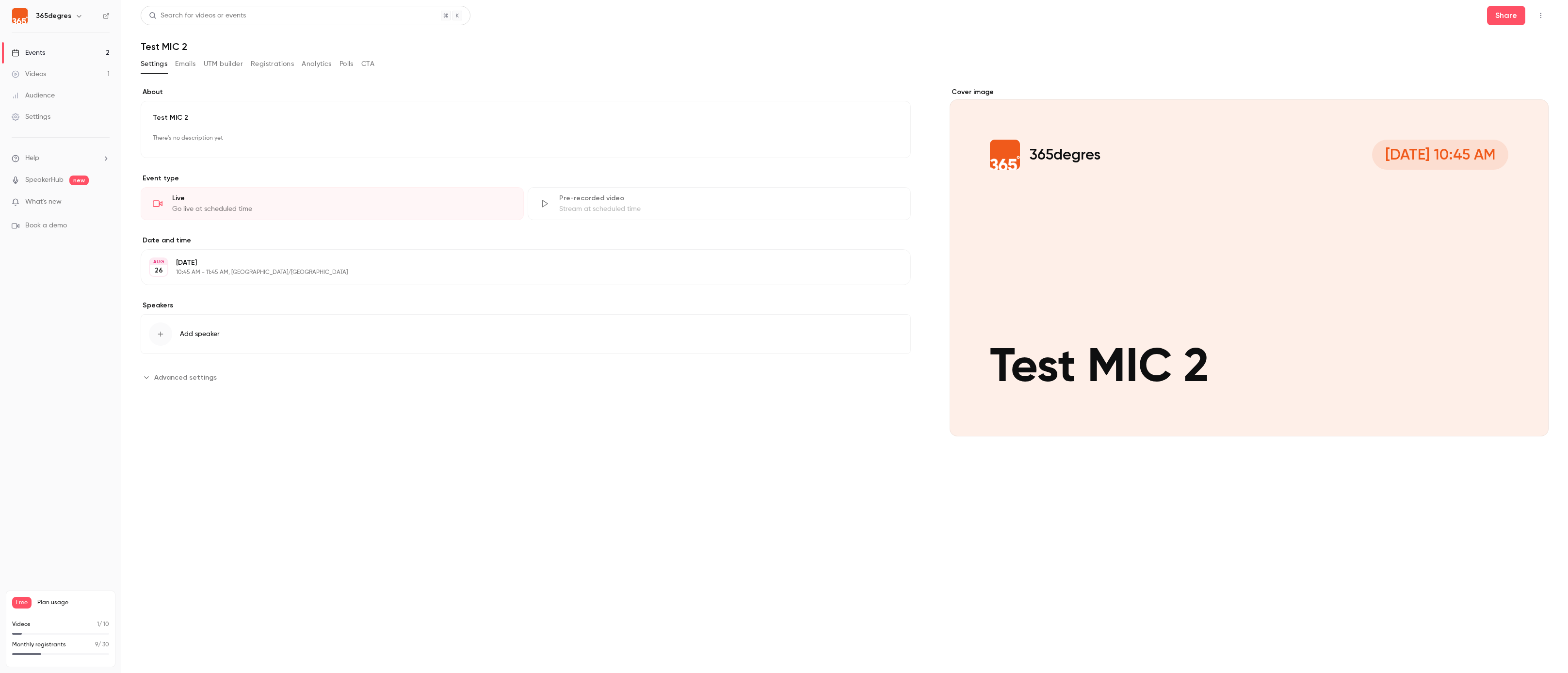
click at [1537, 19] on button "button" at bounding box center [1541, 15] width 15 height 15
click at [1501, 71] on li "Enter Studio" at bounding box center [1496, 65] width 105 height 25
click at [54, 75] on link "Videos 1" at bounding box center [60, 74] width 121 height 21
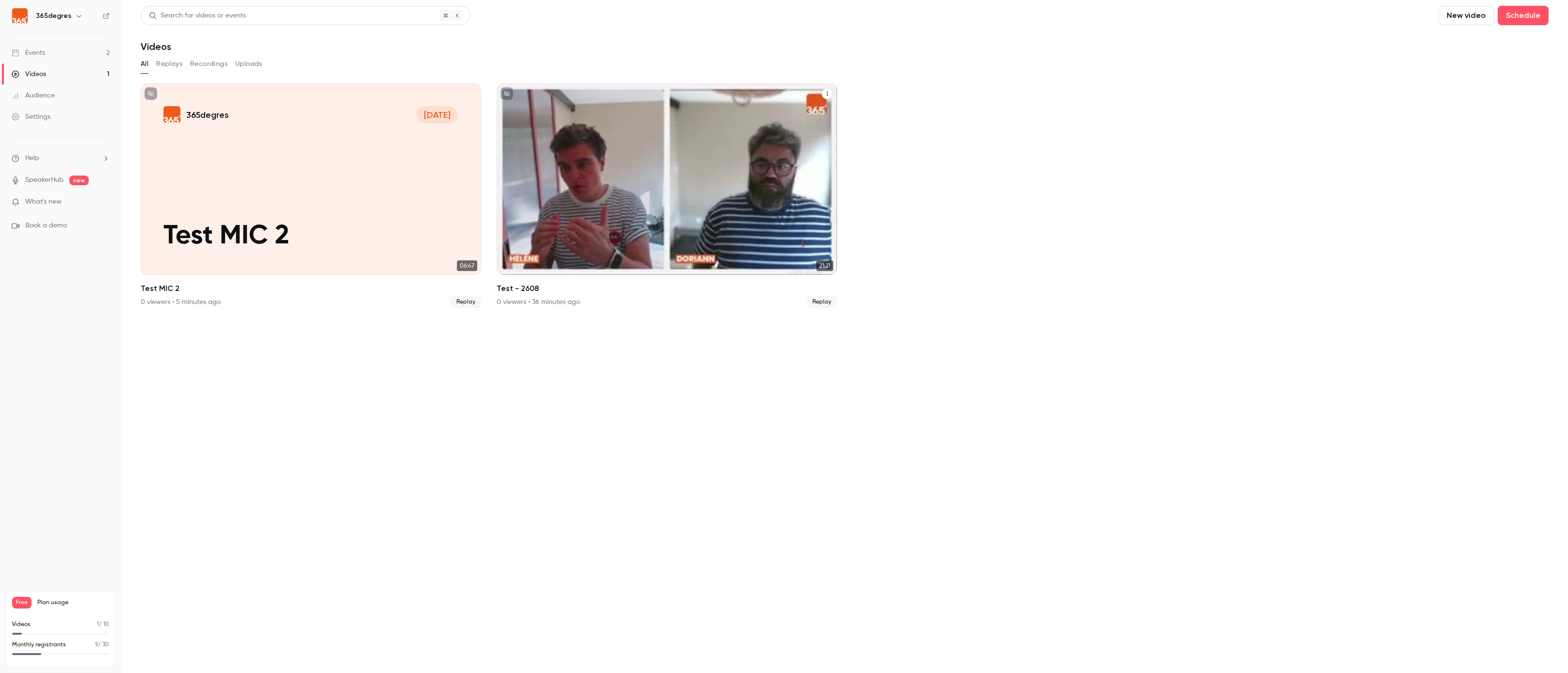
click at [676, 204] on div "365degres [DATE] Test - 2608" at bounding box center [667, 179] width 340 height 192
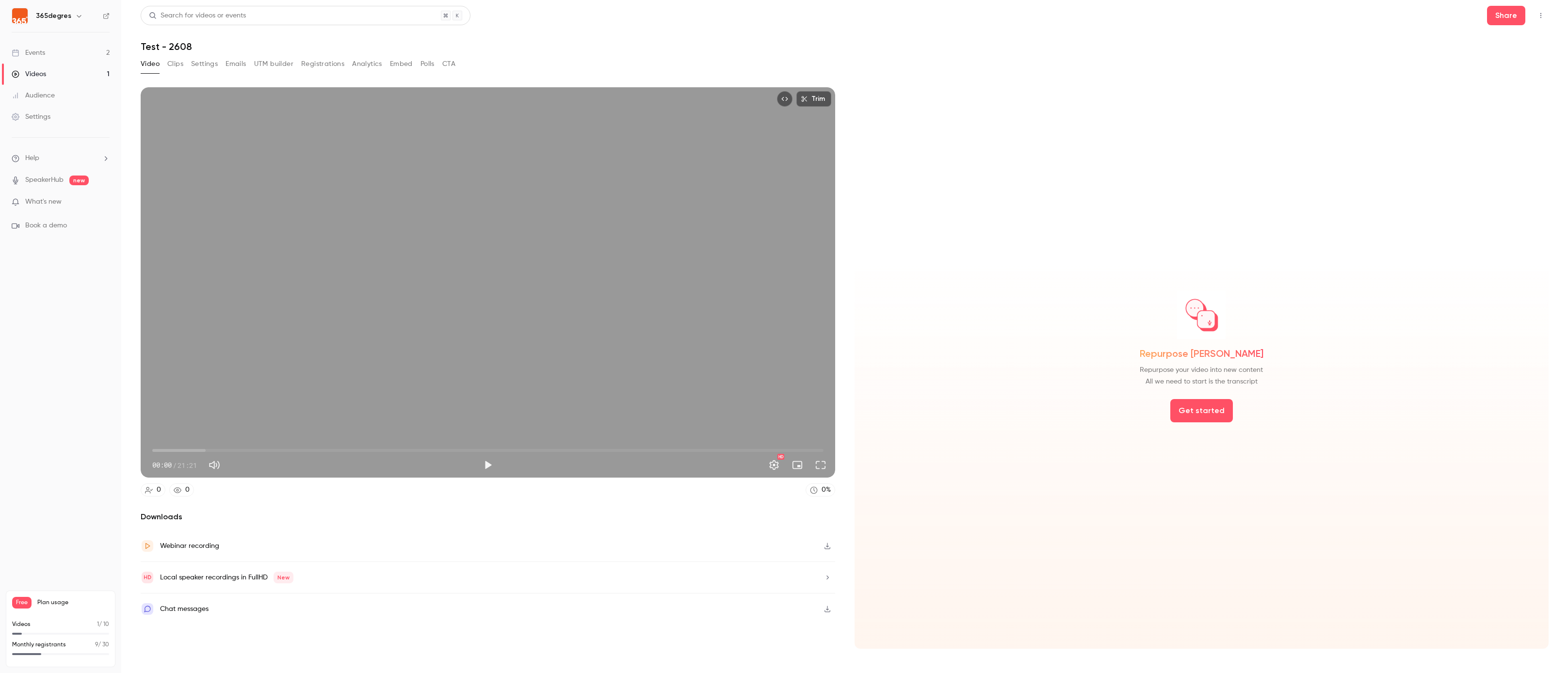
click at [183, 452] on span "00:00" at bounding box center [488, 450] width 671 height 15
click at [491, 469] on button "Play" at bounding box center [488, 465] width 19 height 19
click at [197, 450] on span "01:06" at bounding box center [488, 450] width 671 height 15
click at [488, 464] on button "Pause" at bounding box center [488, 465] width 19 height 19
type input "*****"
